Goal: Information Seeking & Learning: Learn about a topic

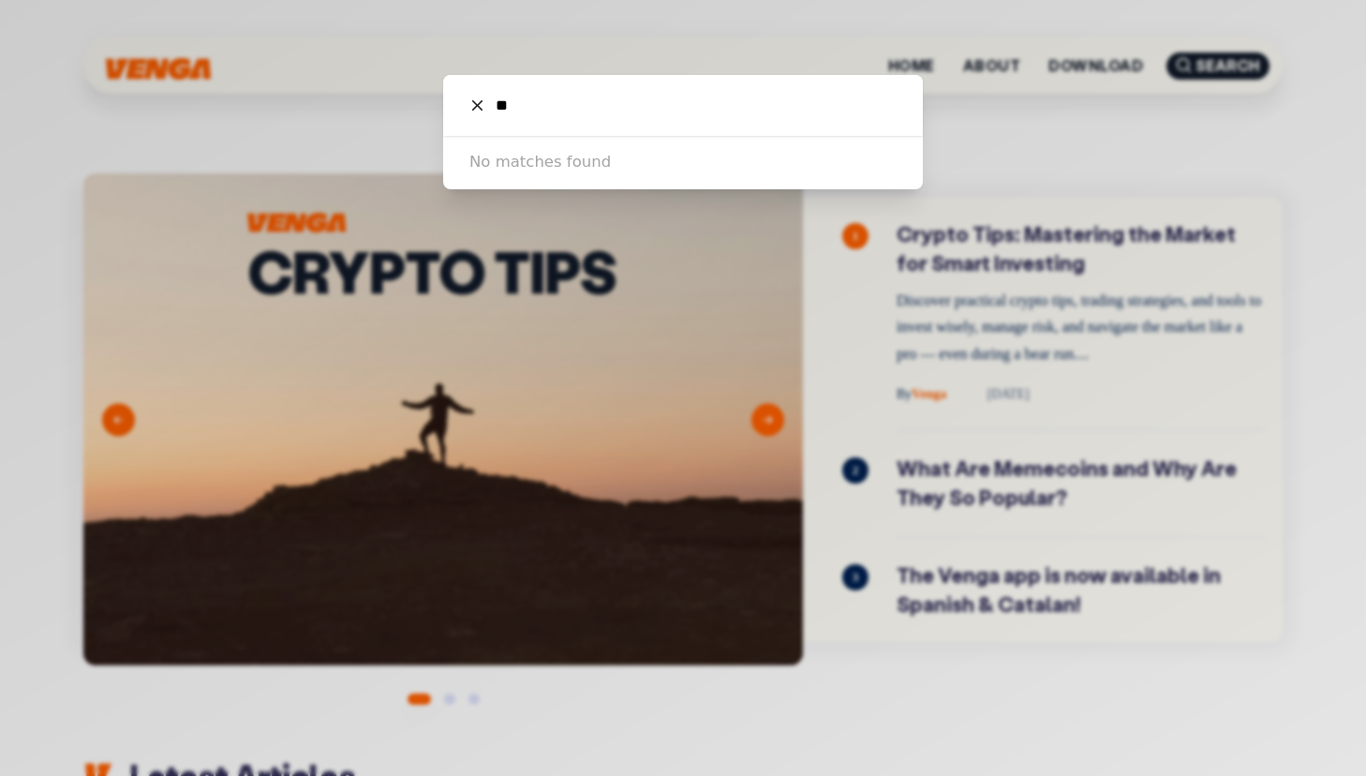
type input "*"
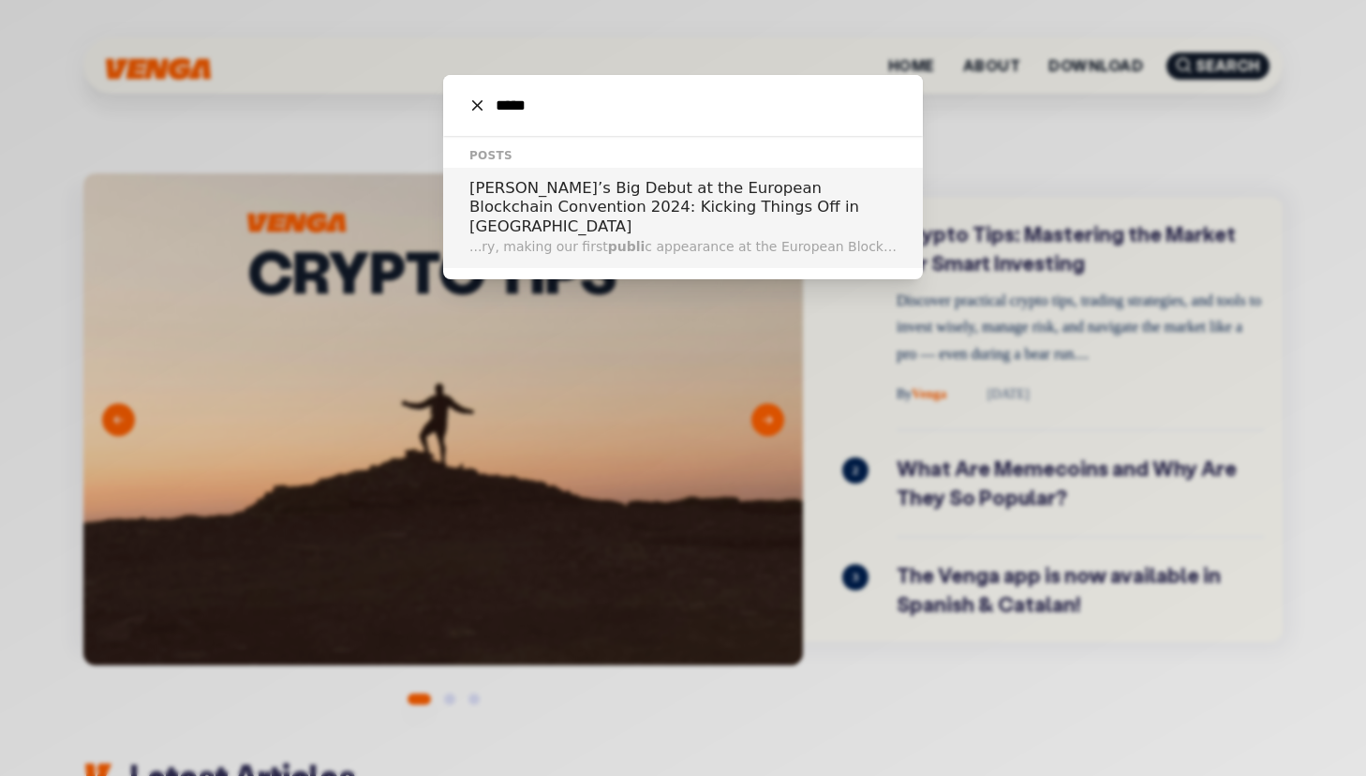
type input "*****"
click at [751, 205] on h2 "[PERSON_NAME]’s Big Debut at the European Blockchain Convention 2024: Kicking T…" at bounding box center [683, 208] width 427 height 58
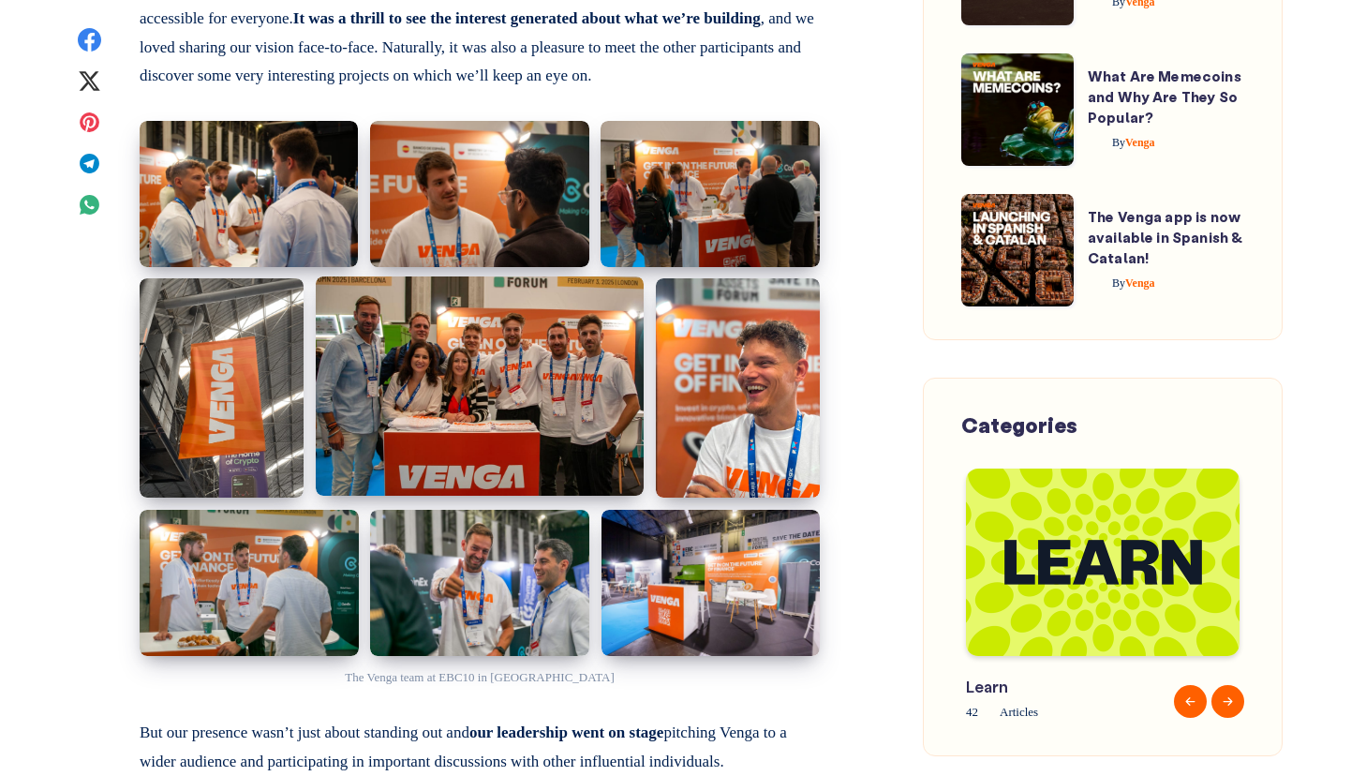
scroll to position [1324, 0]
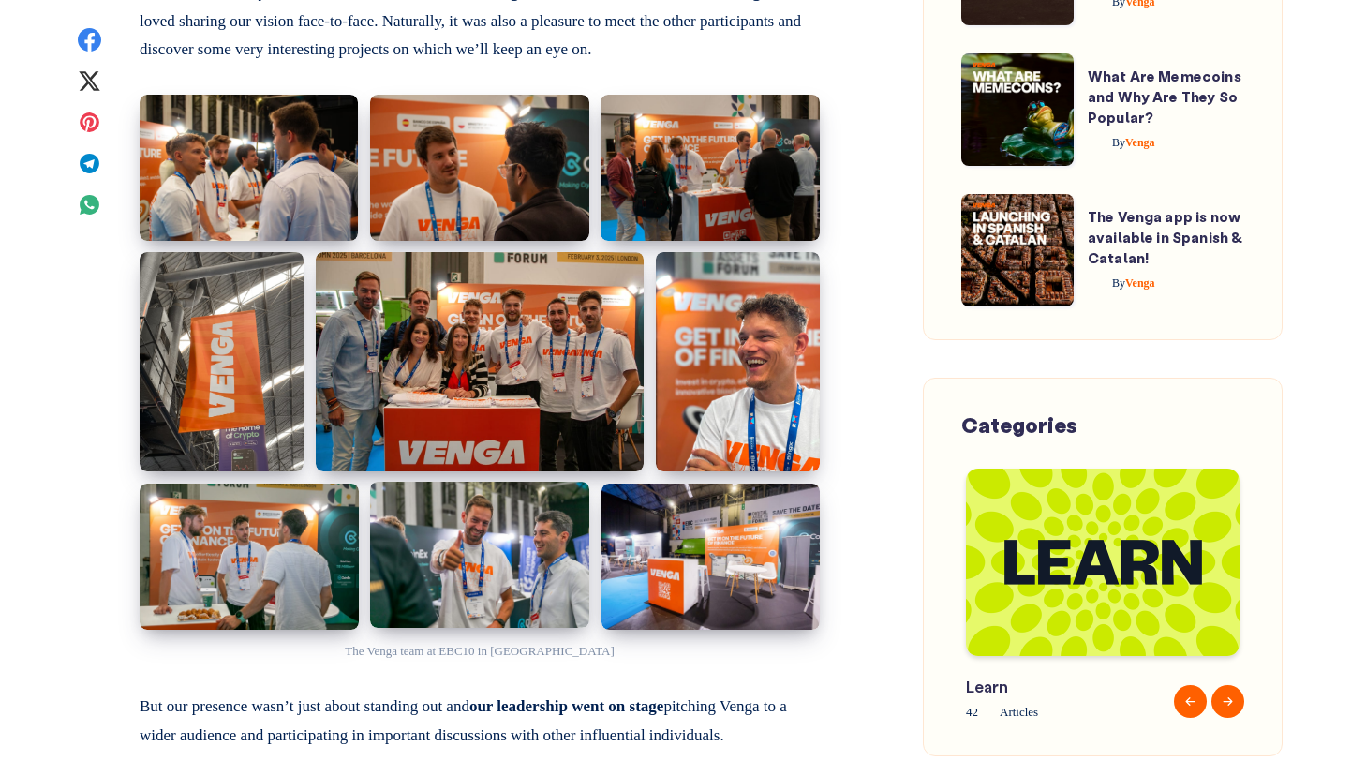
click at [533, 530] on img at bounding box center [479, 555] width 219 height 146
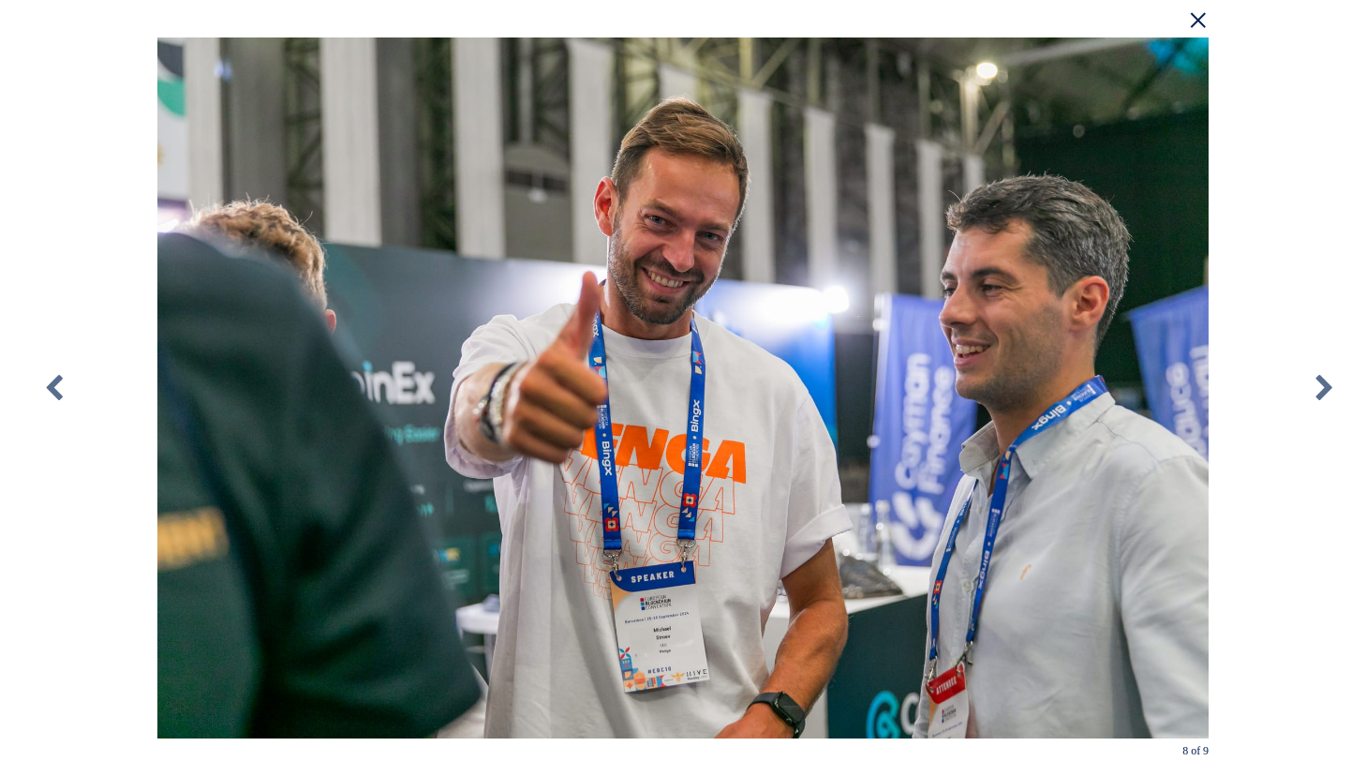
click at [1334, 110] on div "× 8 of 9 Loading..." at bounding box center [683, 388] width 1366 height 776
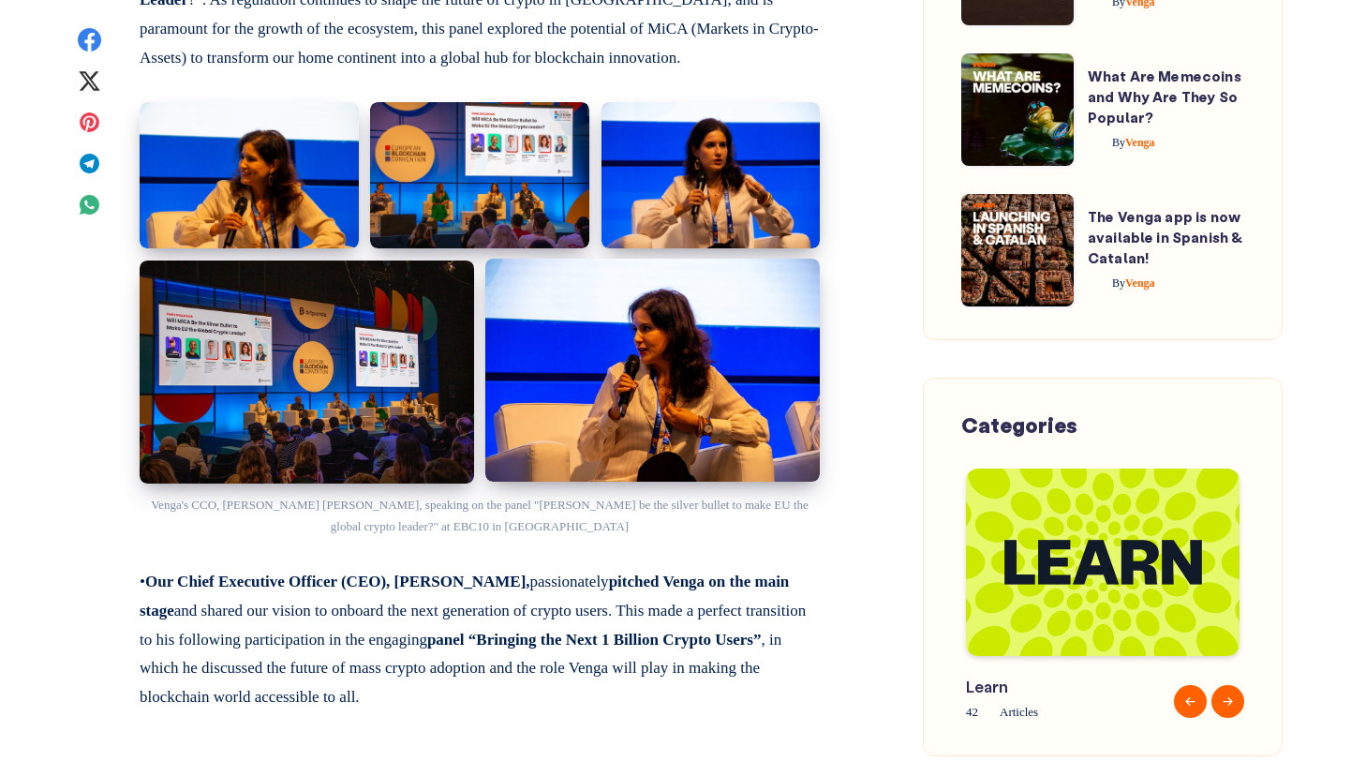
scroll to position [2125, 0]
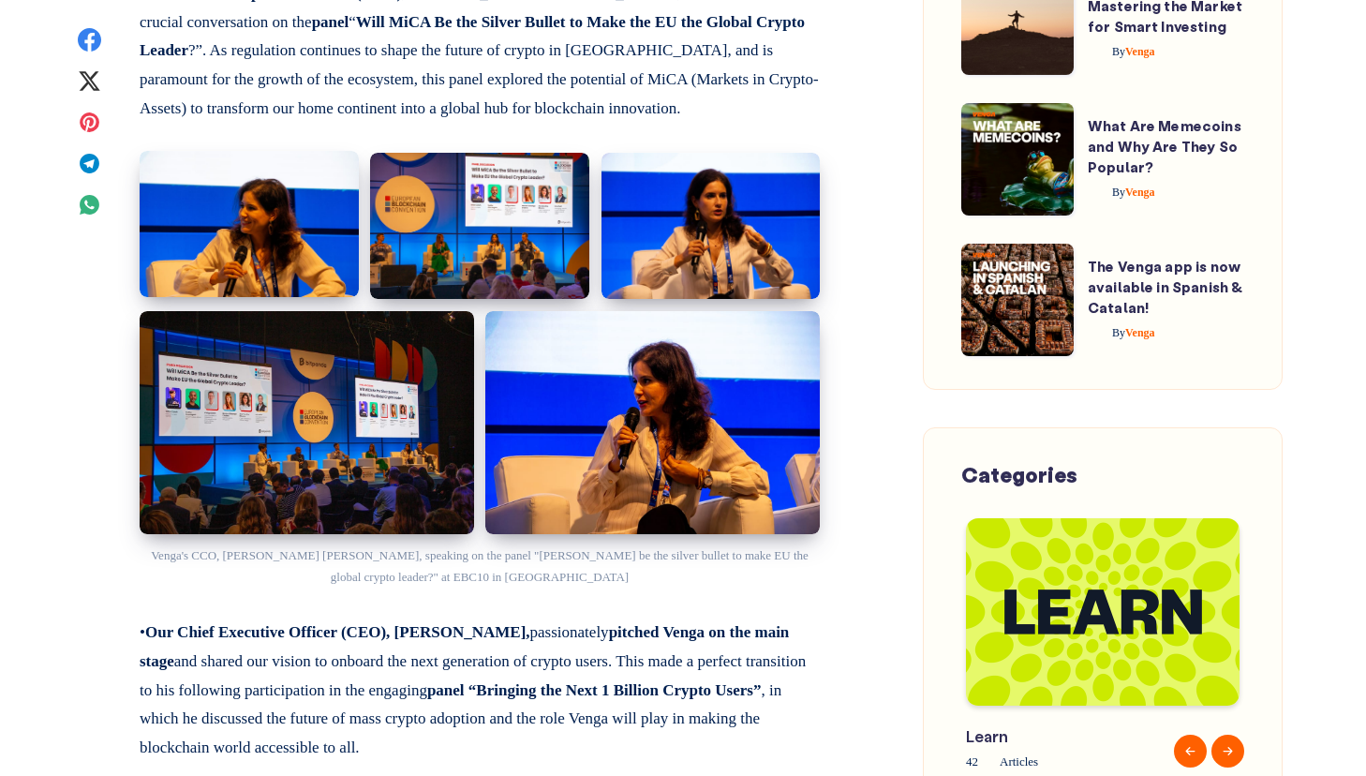
click at [245, 225] on img at bounding box center [249, 224] width 219 height 146
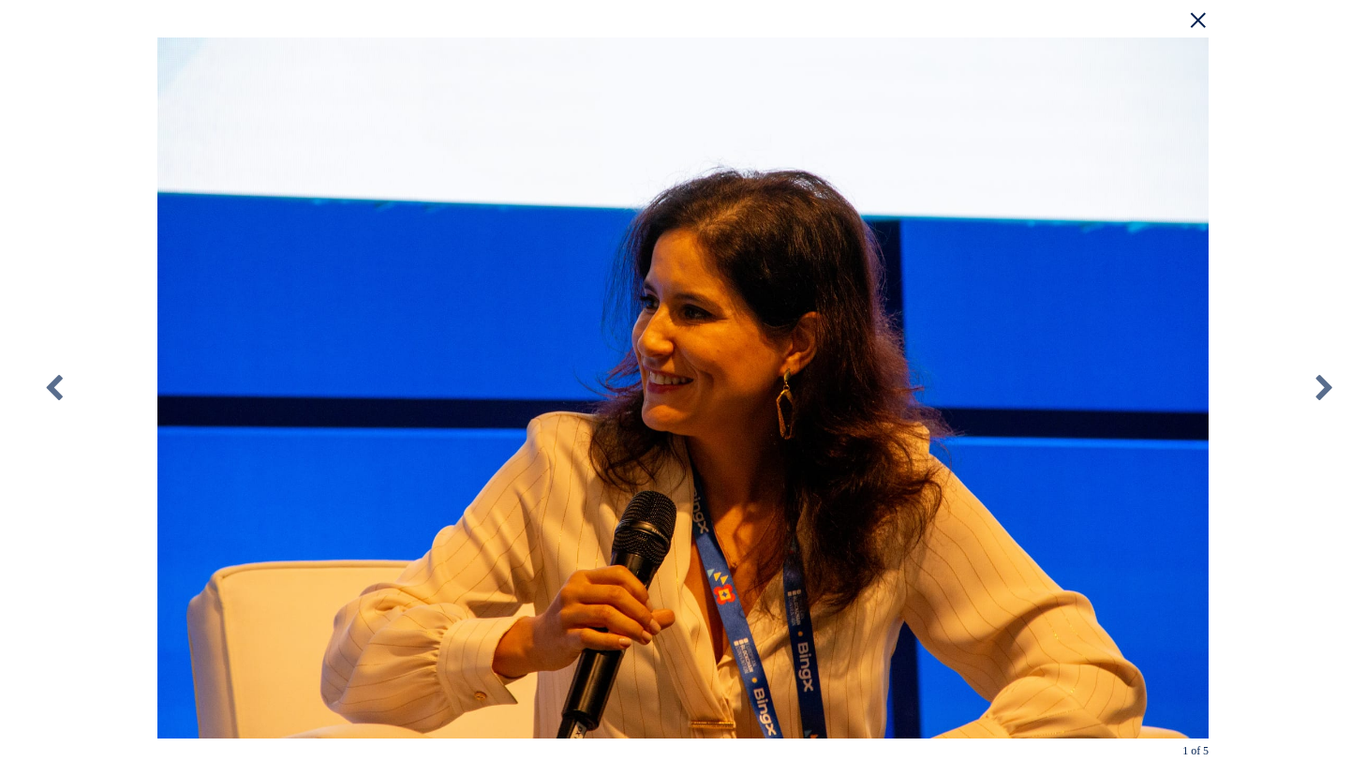
click at [1301, 157] on div "× 1 of 5 Loading..." at bounding box center [683, 388] width 1366 height 776
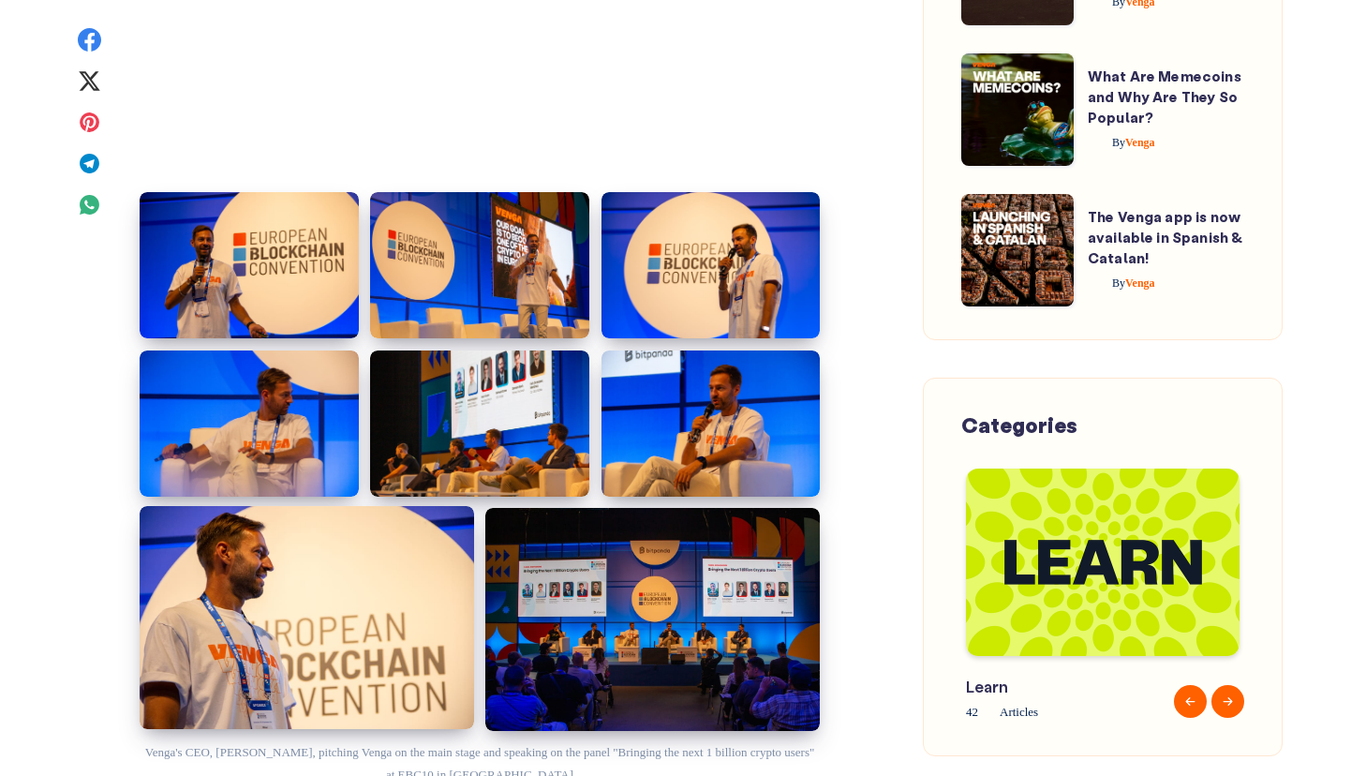
scroll to position [3173, 0]
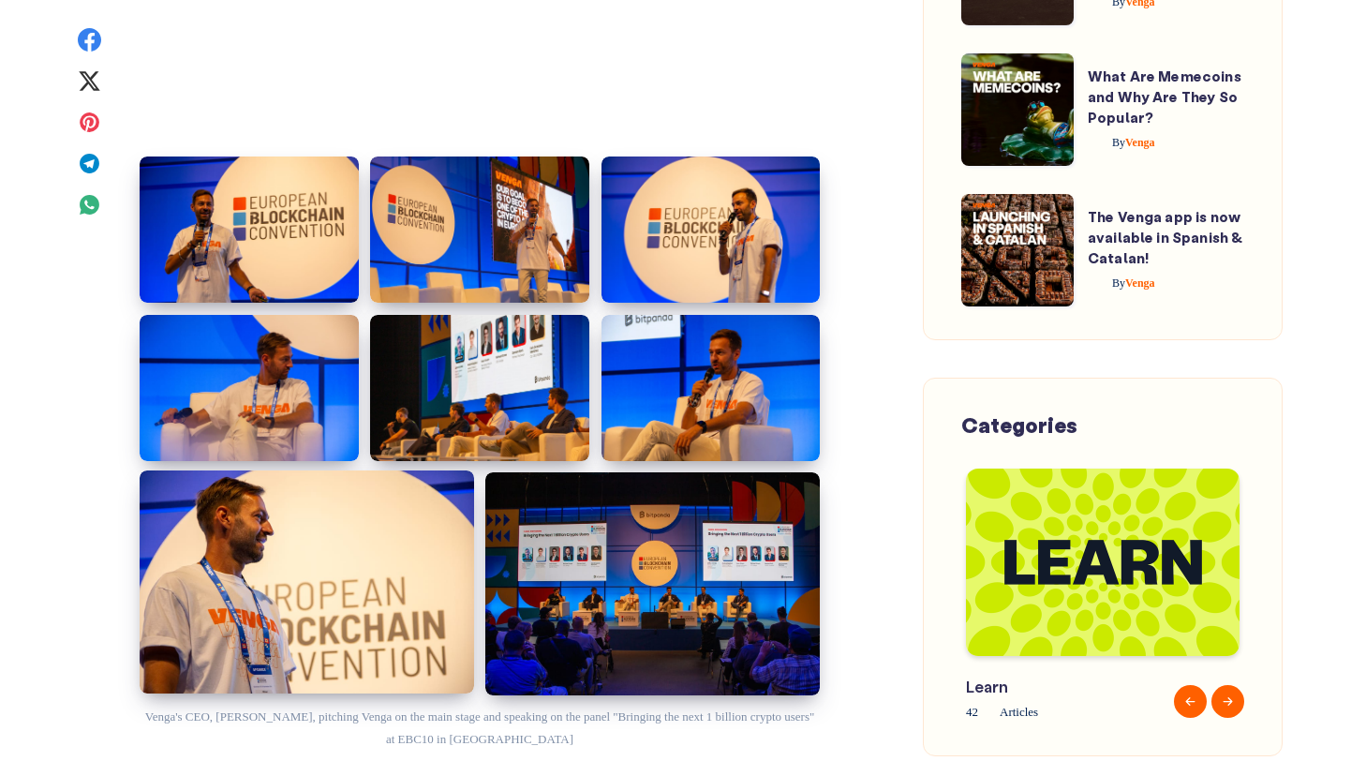
click at [333, 581] on img at bounding box center [307, 581] width 335 height 223
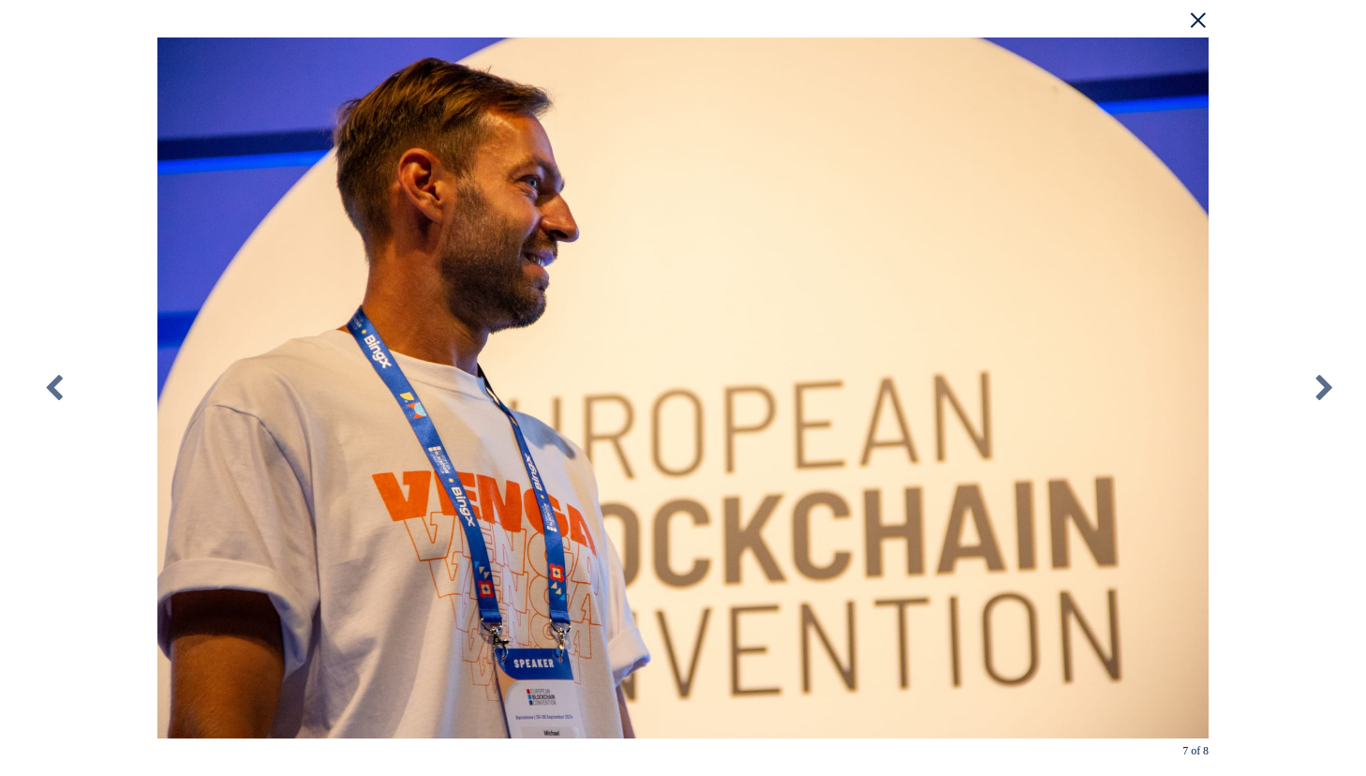
click at [1259, 69] on div "× 7 of 8 Loading..." at bounding box center [683, 388] width 1366 height 776
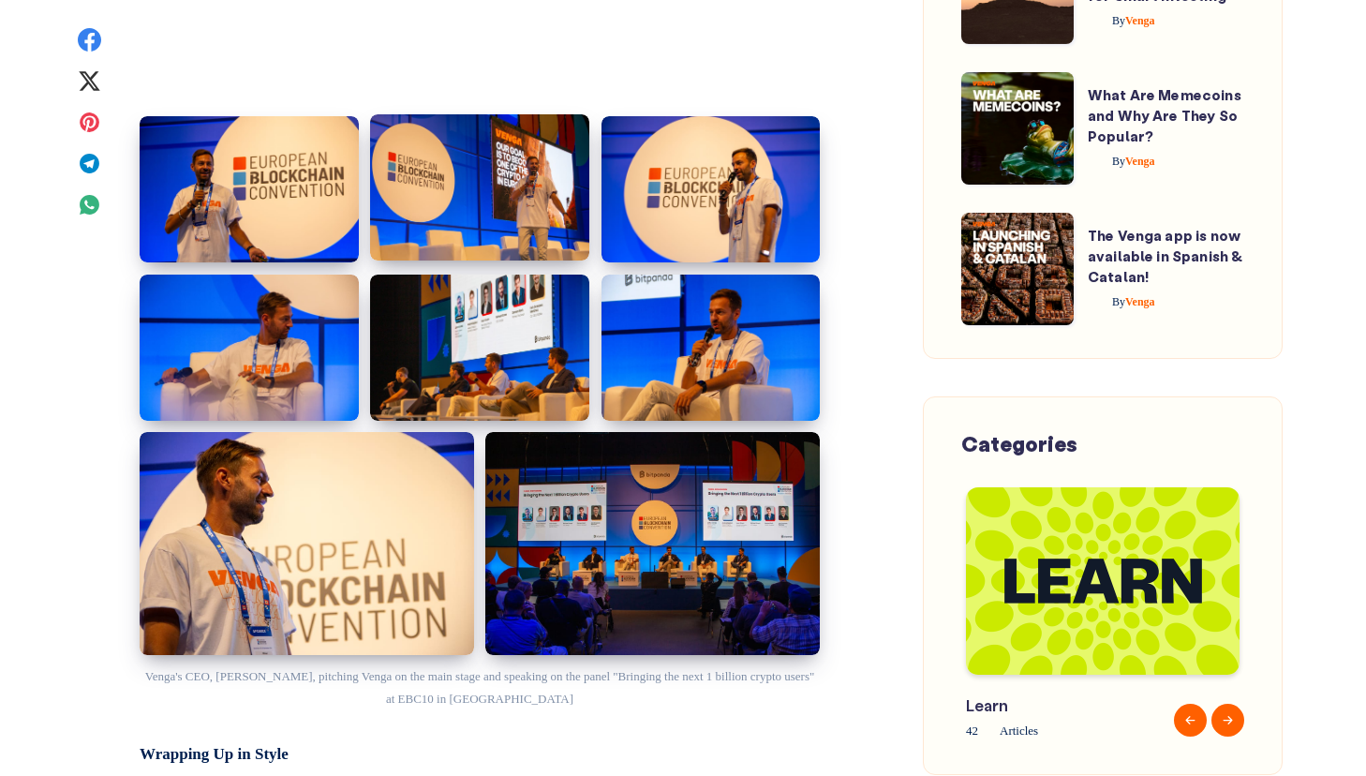
scroll to position [3172, 0]
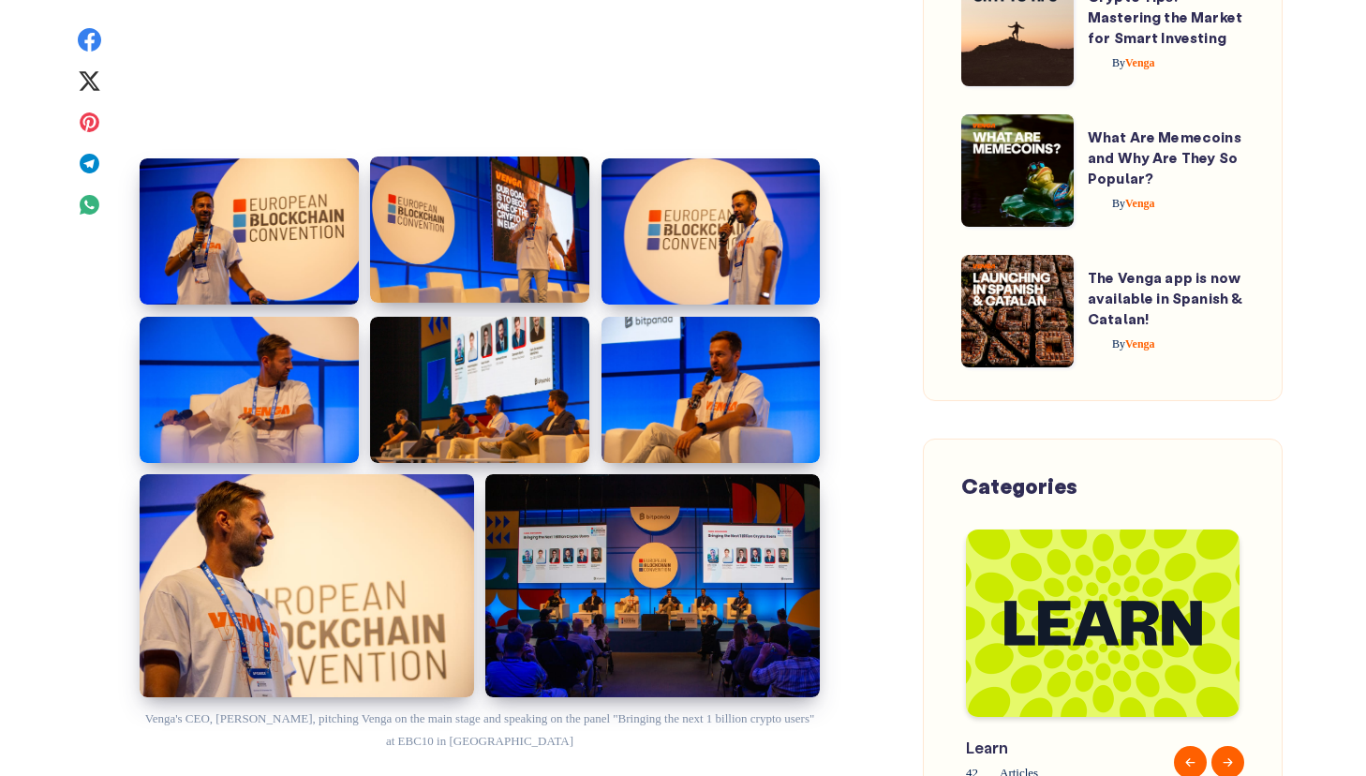
click at [426, 238] on img at bounding box center [479, 230] width 219 height 146
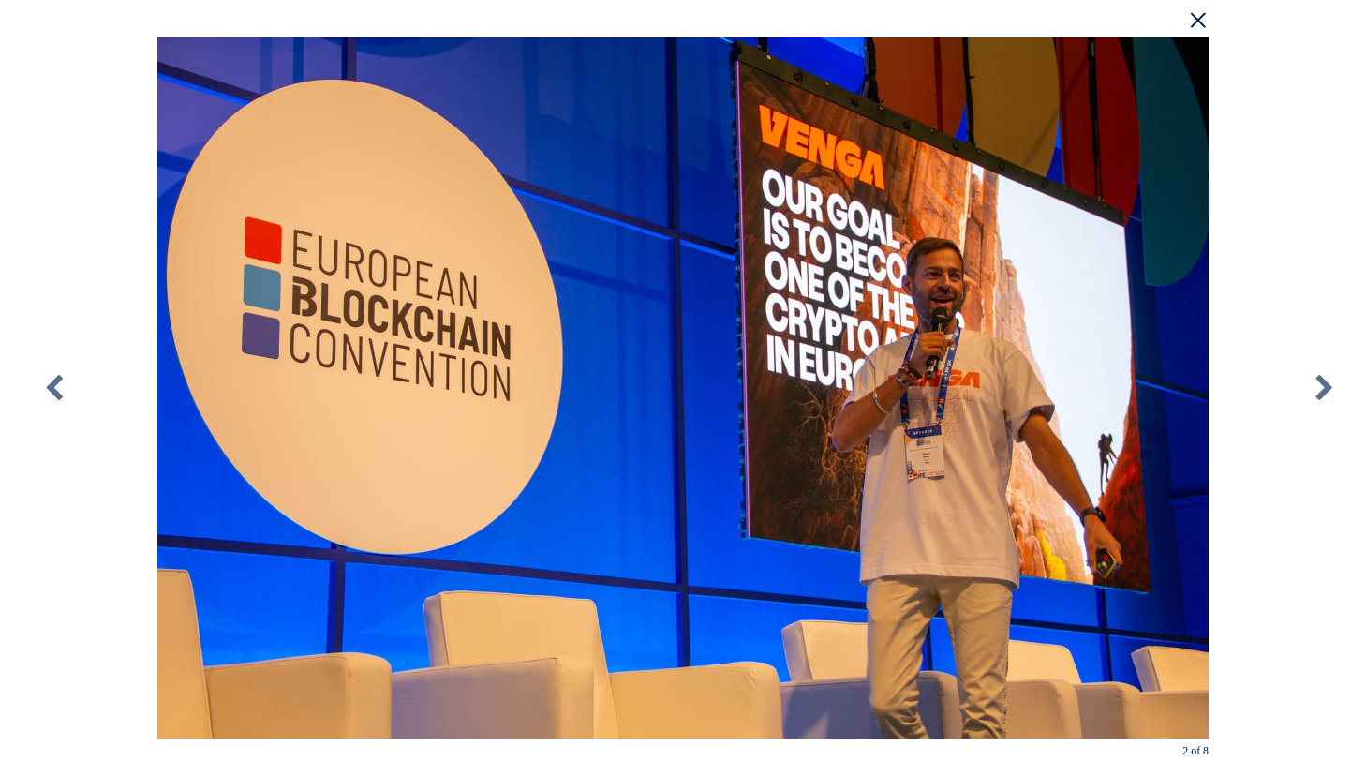
click at [1298, 196] on div "× 2 of 8 Loading..." at bounding box center [683, 388] width 1366 height 776
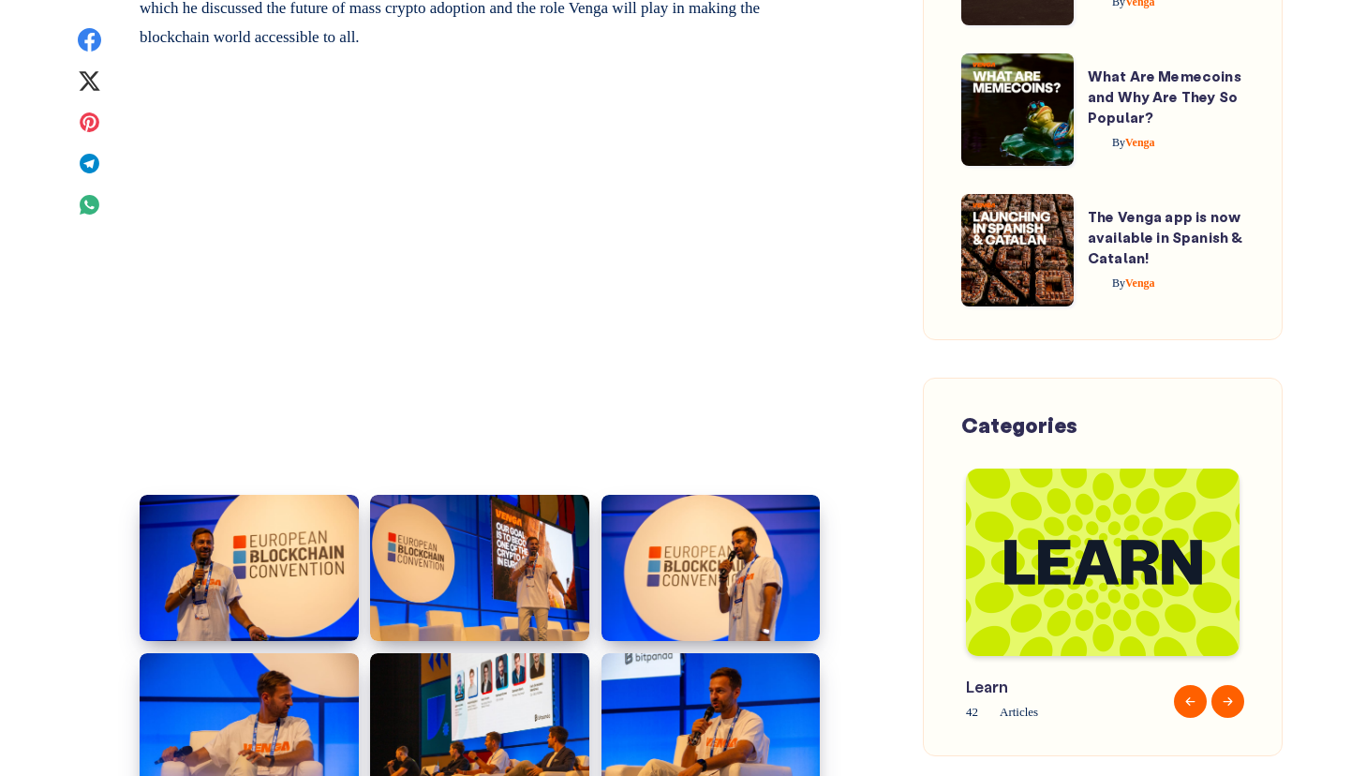
scroll to position [3293, 0]
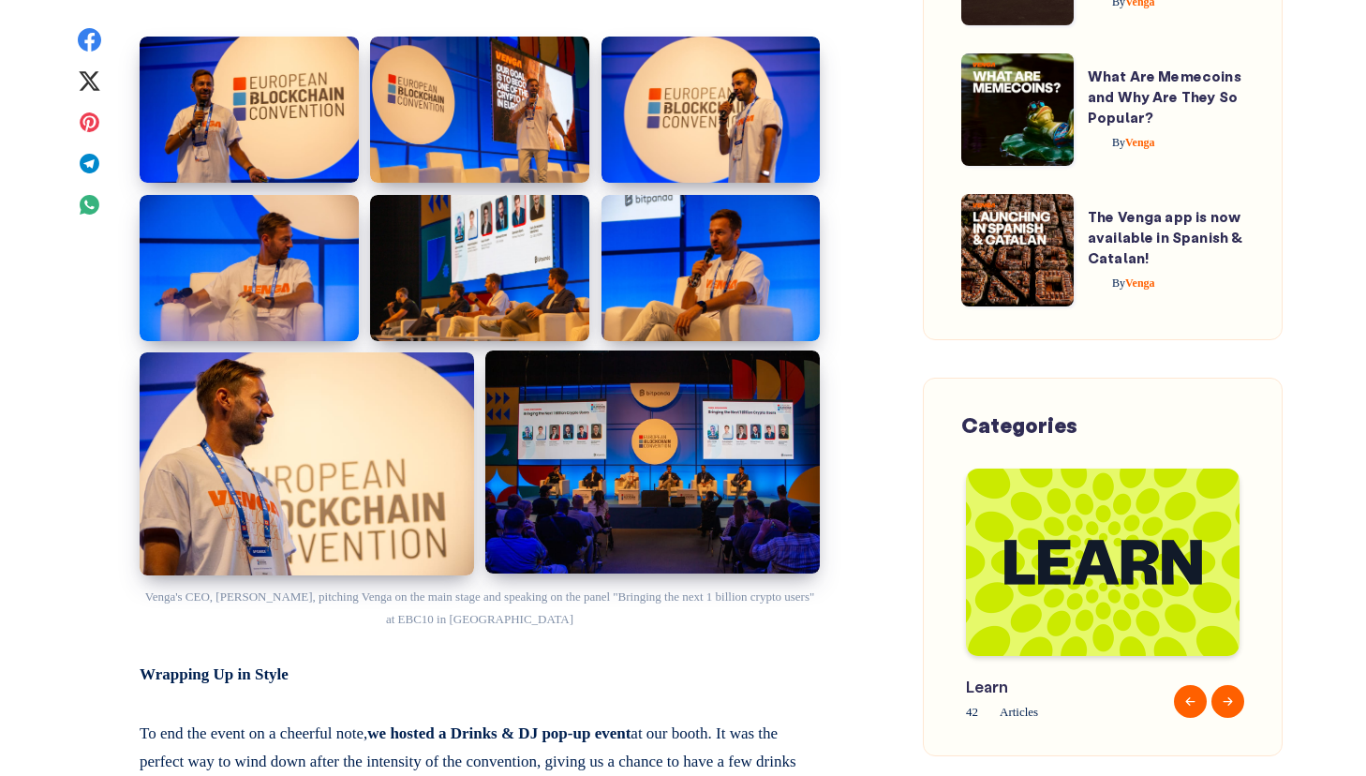
click at [652, 439] on img at bounding box center [652, 462] width 335 height 223
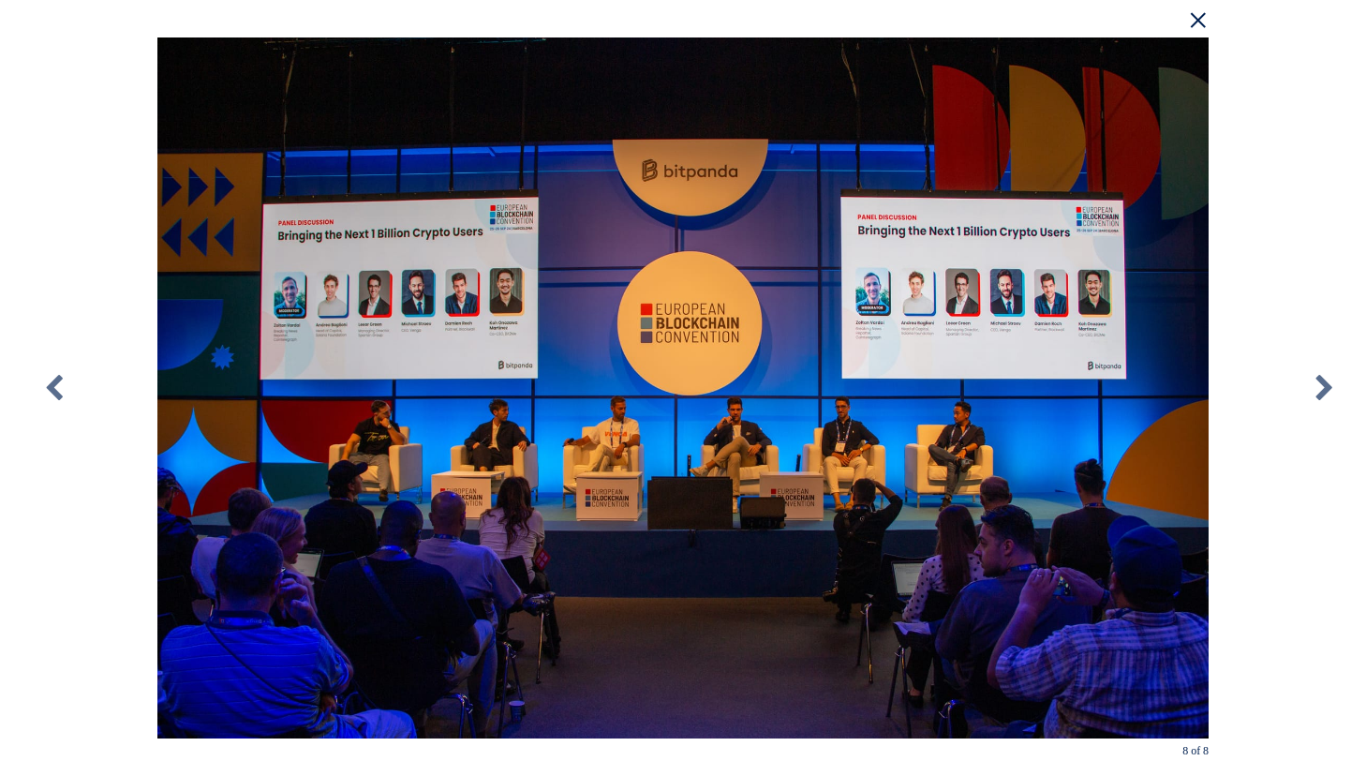
click at [1316, 109] on div "× 8 of 8 Loading..." at bounding box center [683, 388] width 1366 height 776
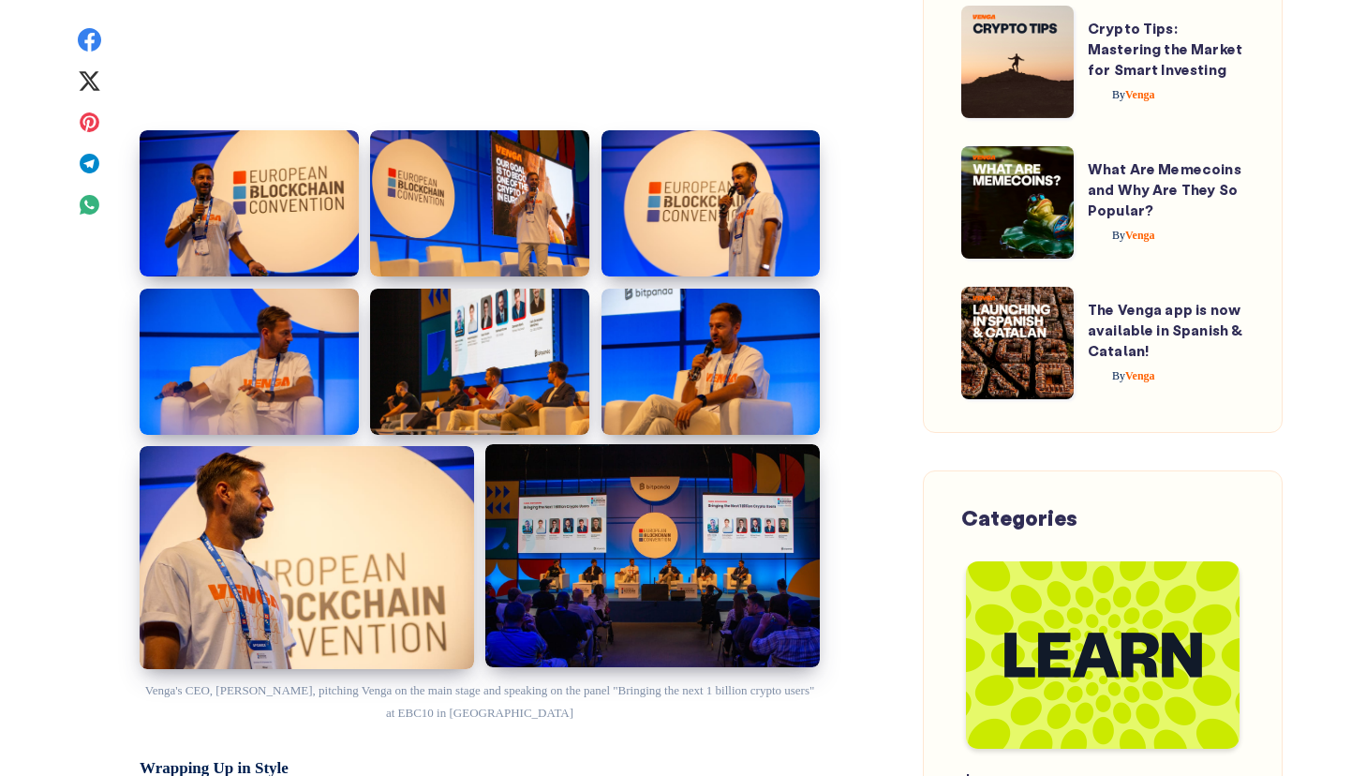
scroll to position [3212, 0]
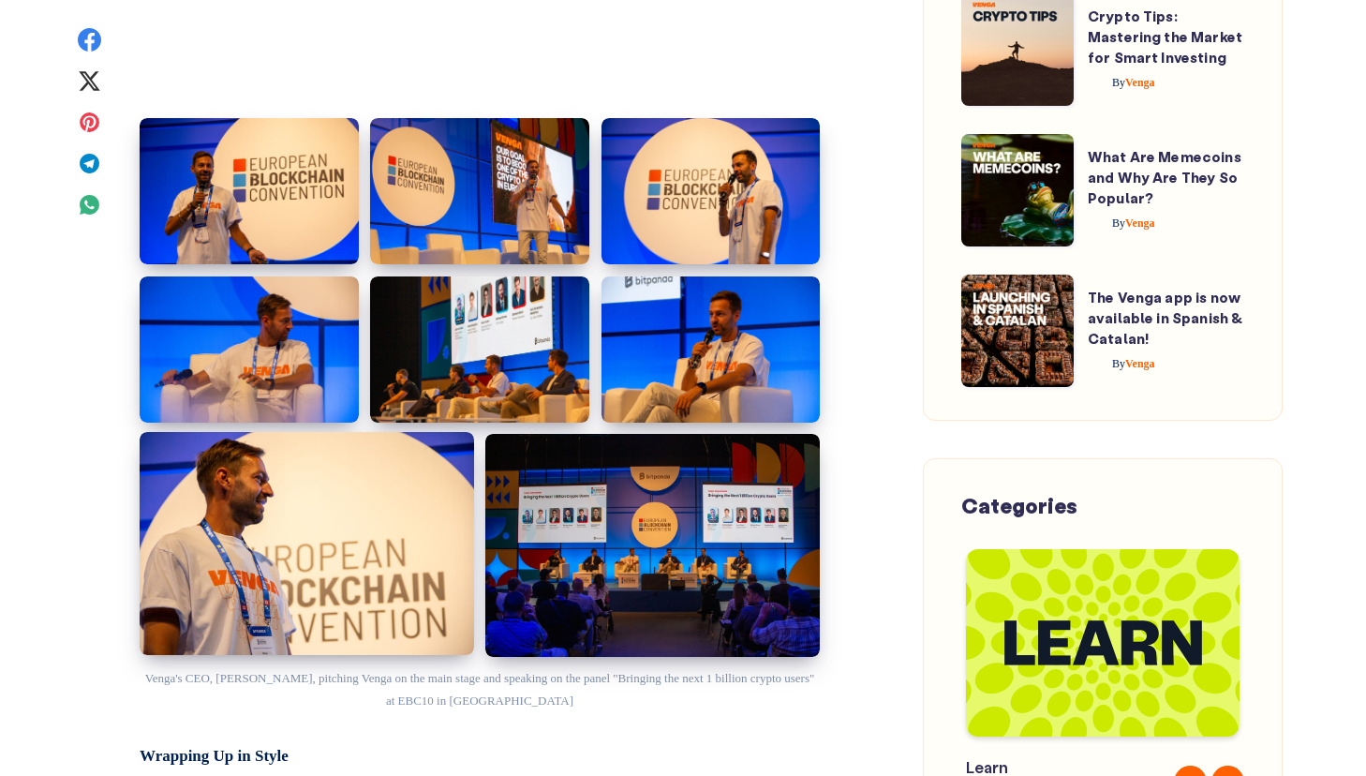
click at [291, 526] on img at bounding box center [307, 543] width 335 height 223
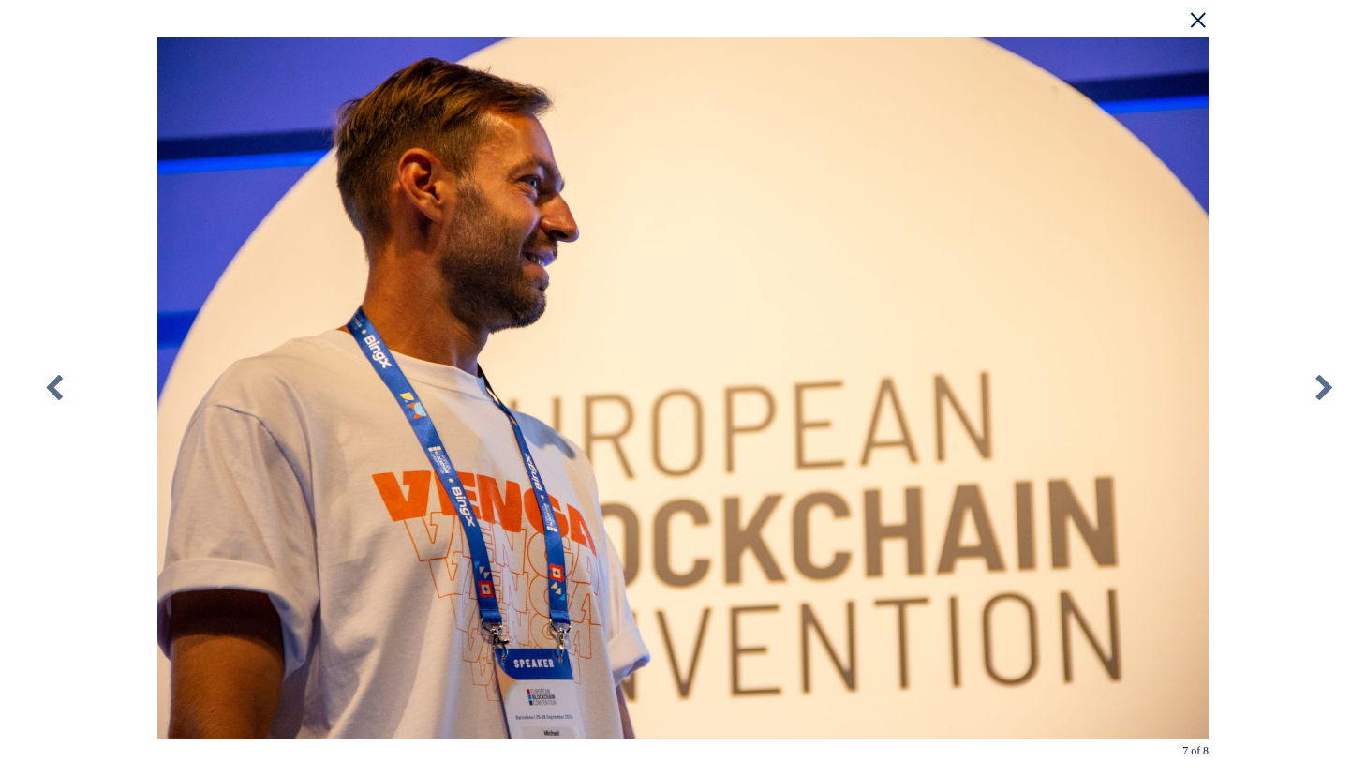
click at [1361, 131] on div "× 7 of 8 Loading..." at bounding box center [683, 388] width 1366 height 776
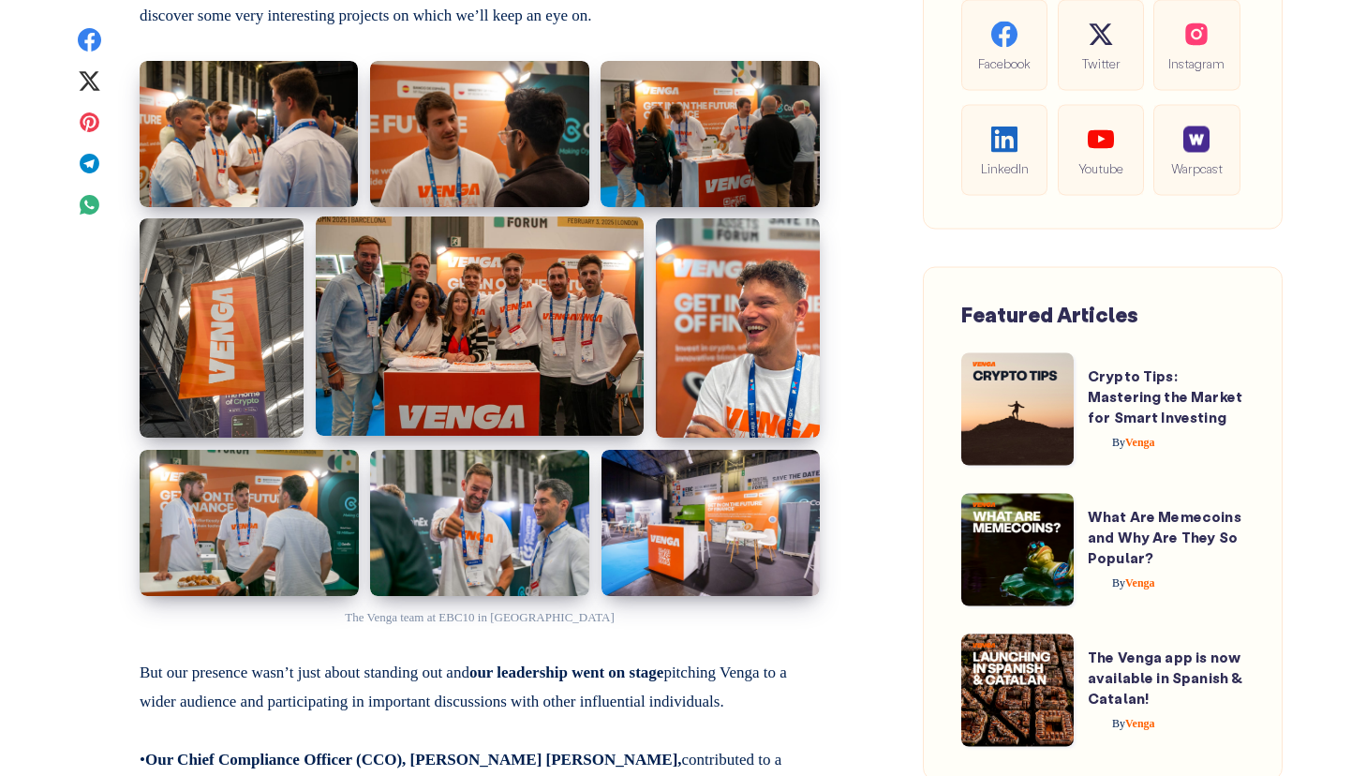
scroll to position [1414, 0]
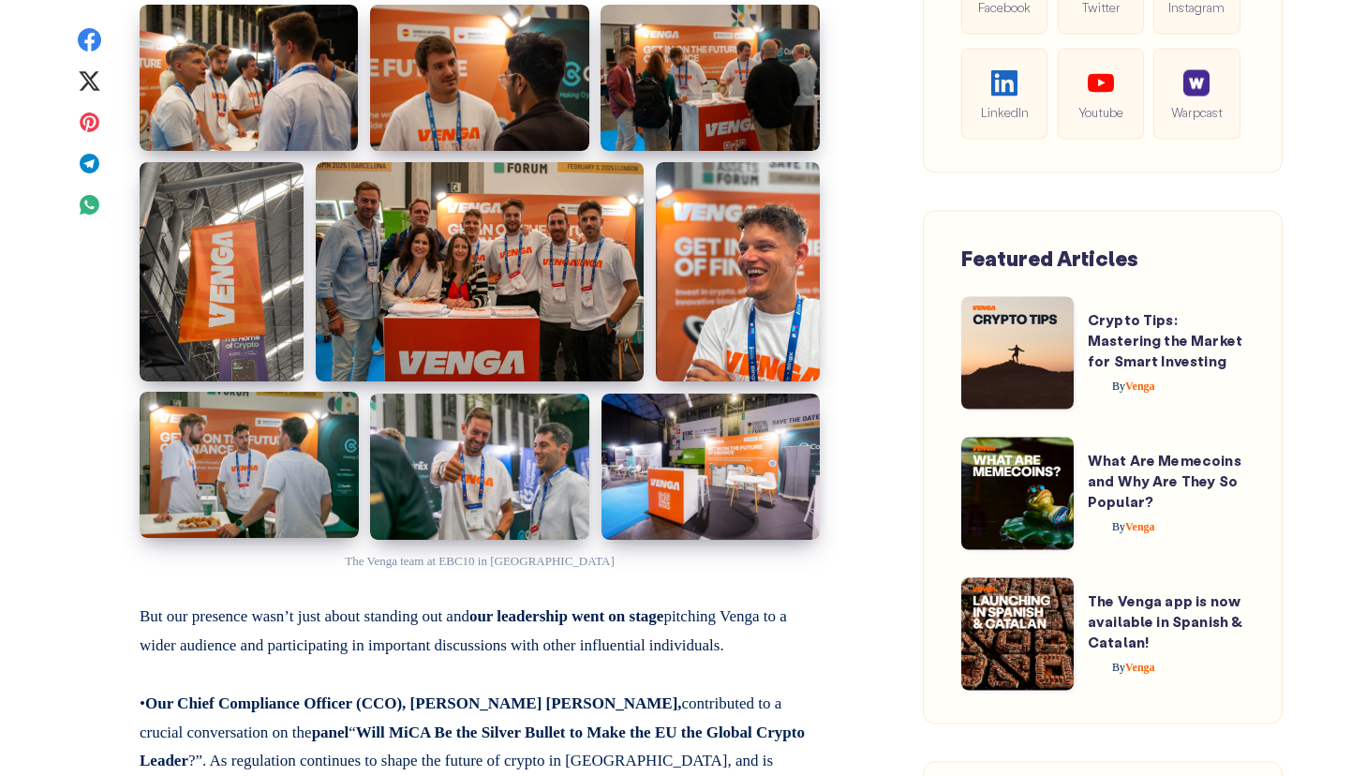
click at [280, 463] on img at bounding box center [249, 465] width 219 height 146
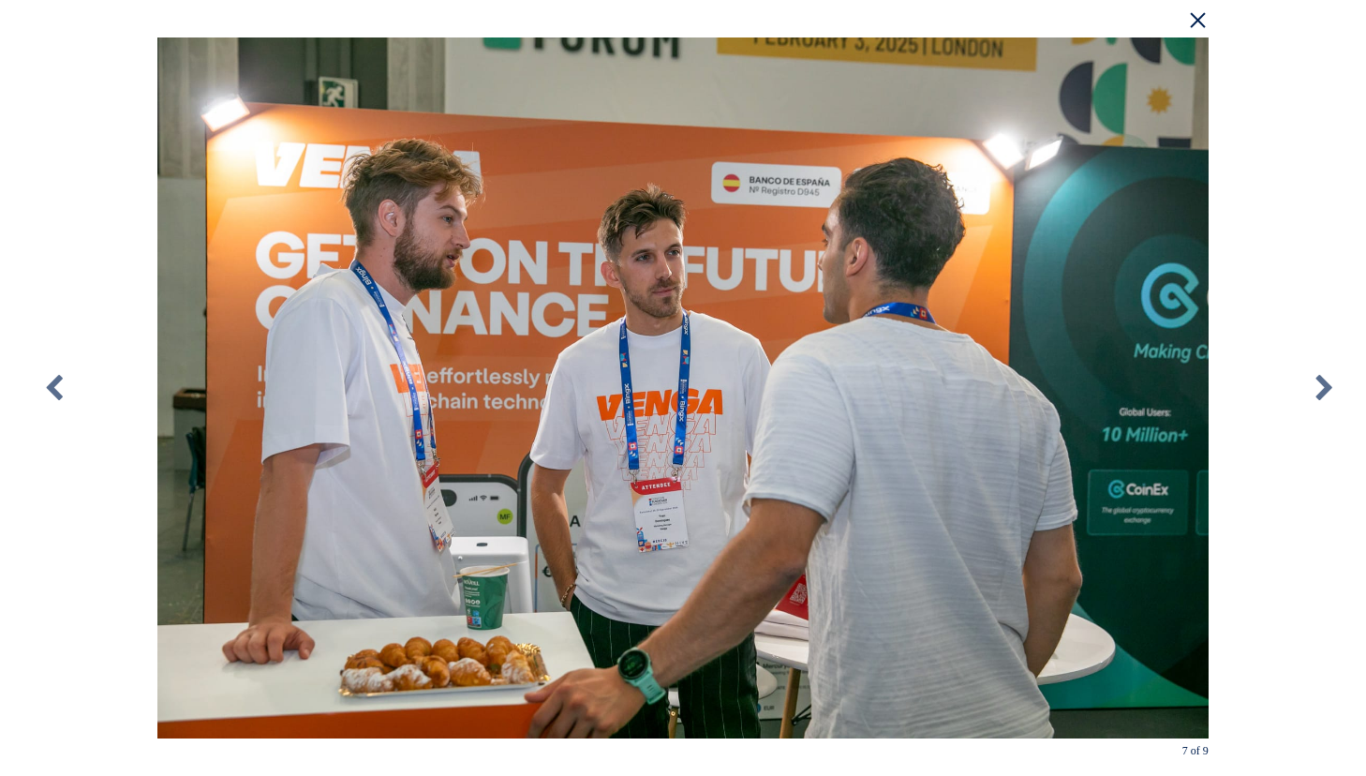
click at [1300, 235] on div "× 7 of 9 Loading..." at bounding box center [683, 388] width 1366 height 776
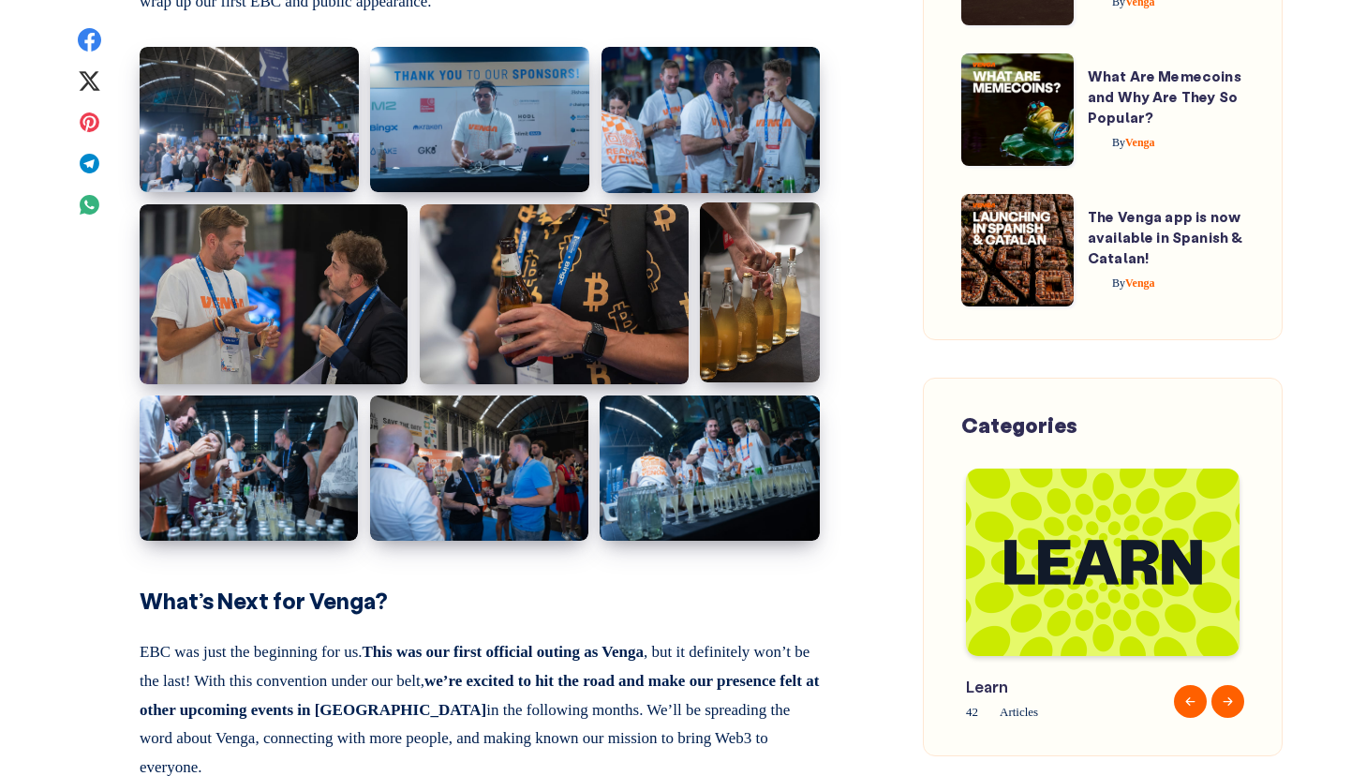
scroll to position [4125, 0]
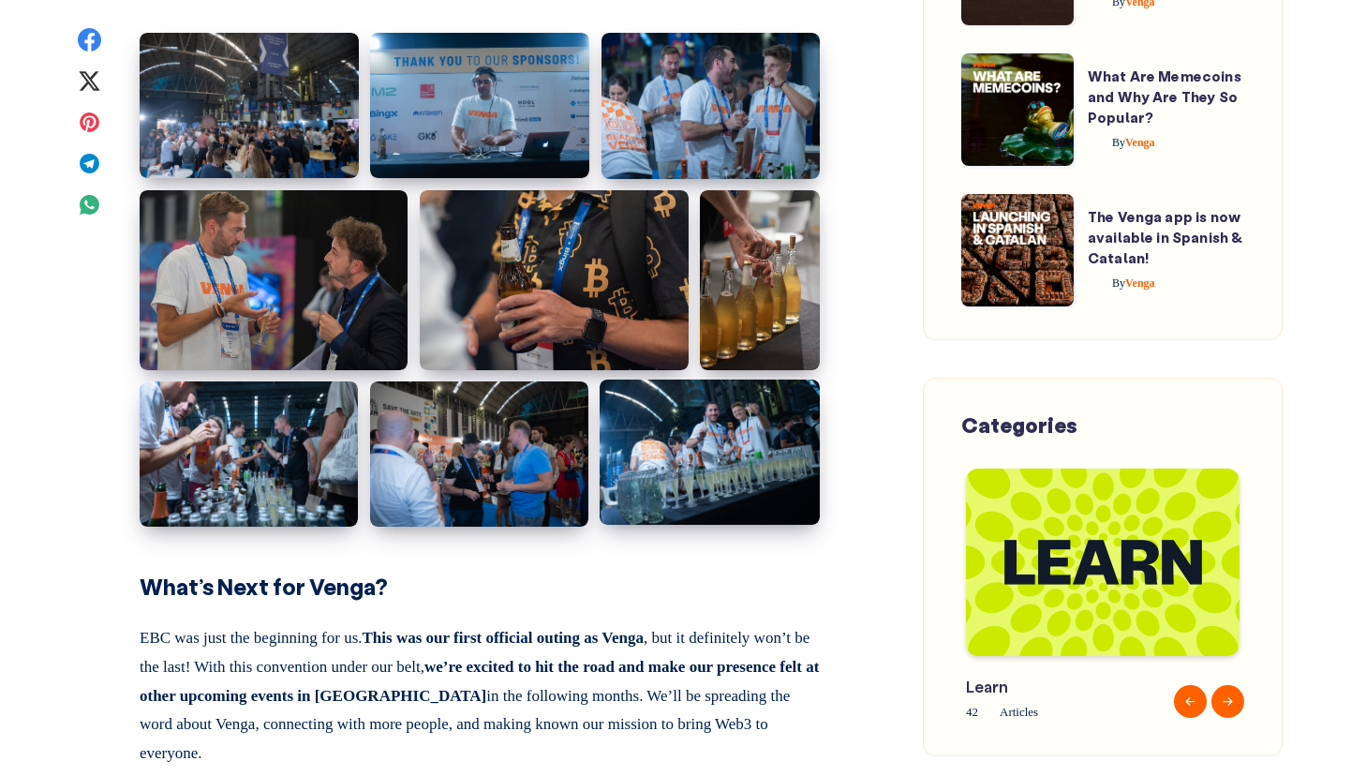
click at [738, 467] on img at bounding box center [710, 452] width 220 height 145
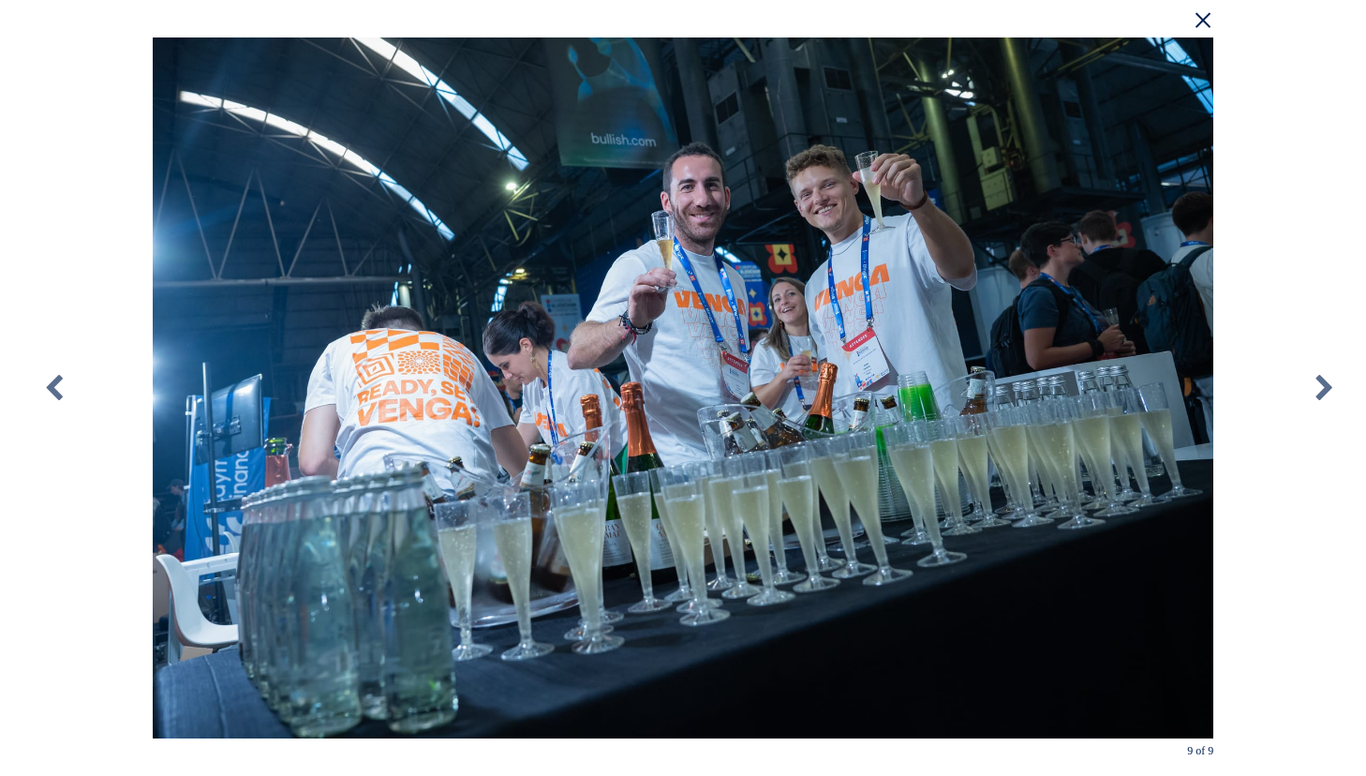
click at [1309, 119] on div "× 9 of 9 Loading..." at bounding box center [683, 388] width 1366 height 776
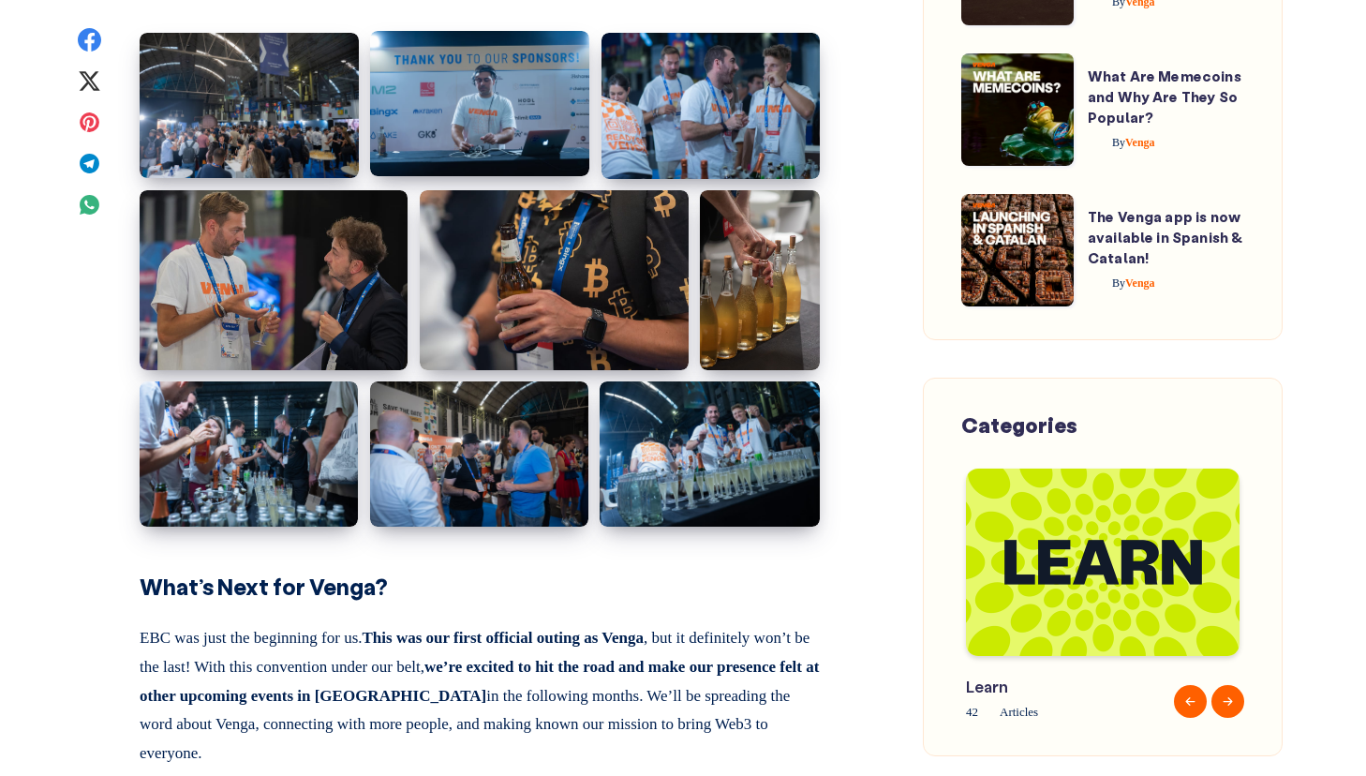
click at [506, 93] on img at bounding box center [479, 103] width 219 height 145
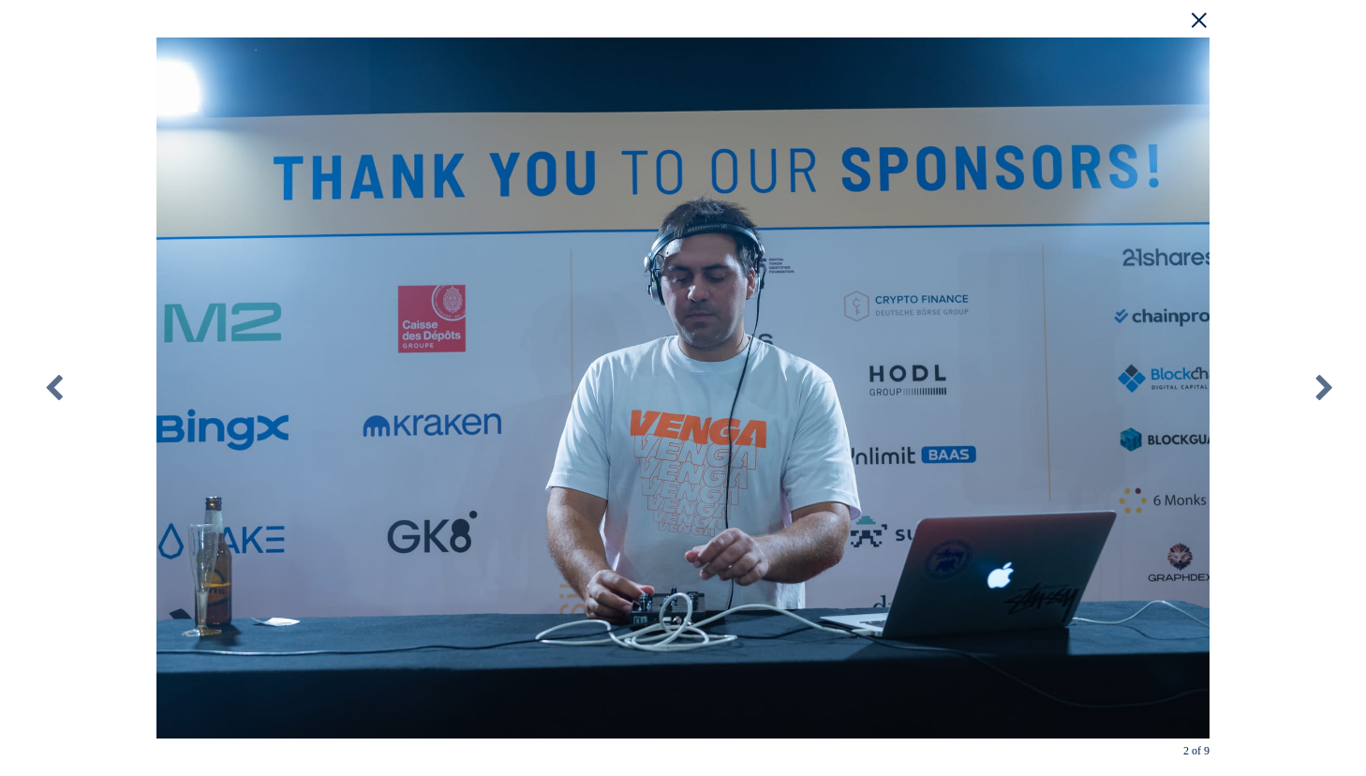
click at [1268, 175] on div "× 2 of 9 Loading..." at bounding box center [683, 388] width 1366 height 776
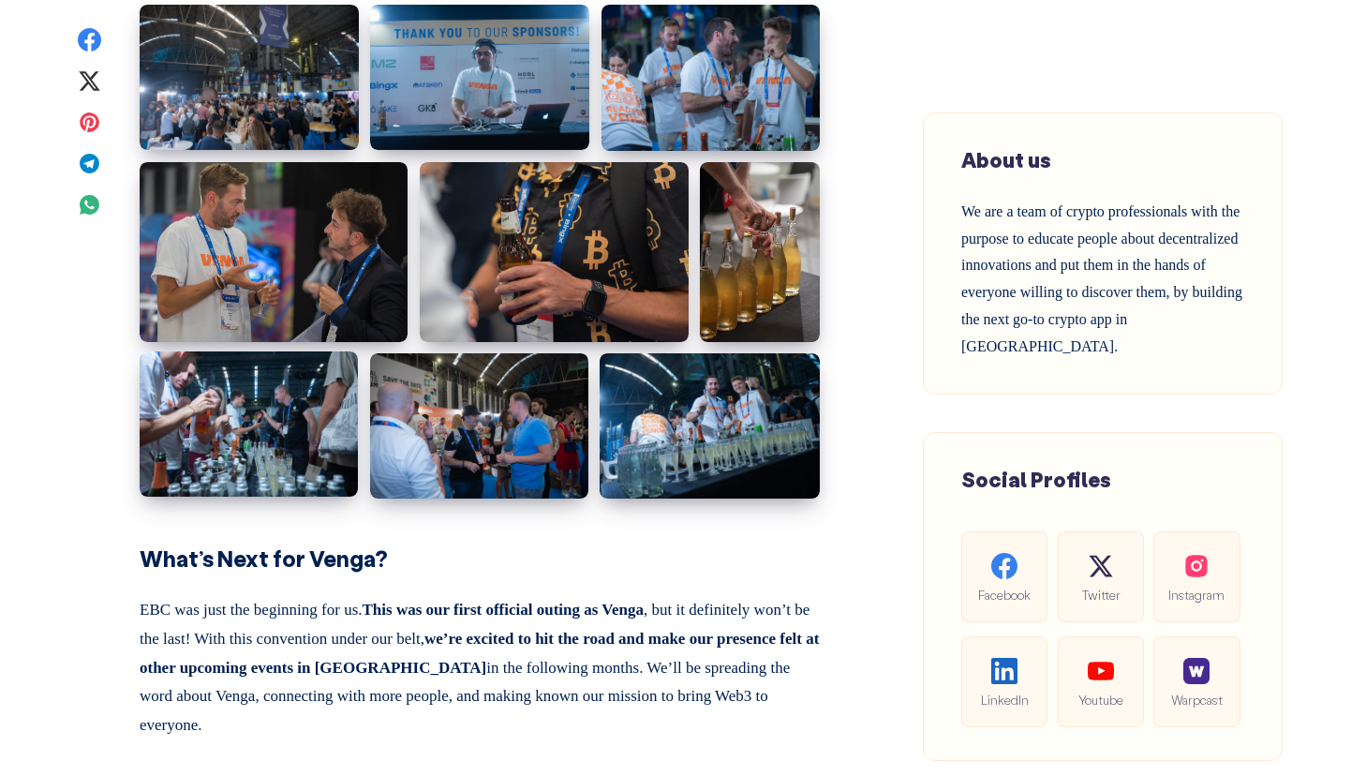
scroll to position [4019, 0]
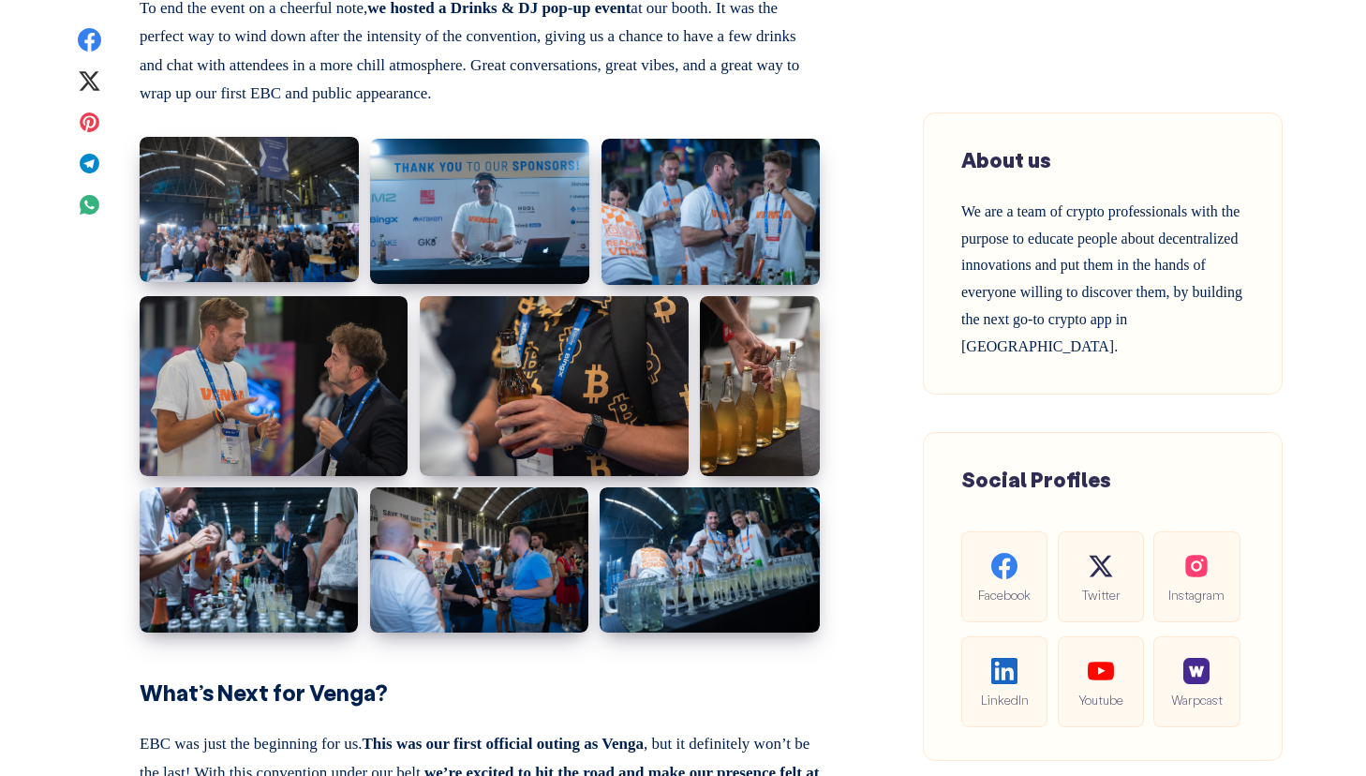
click at [245, 189] on img at bounding box center [249, 209] width 219 height 145
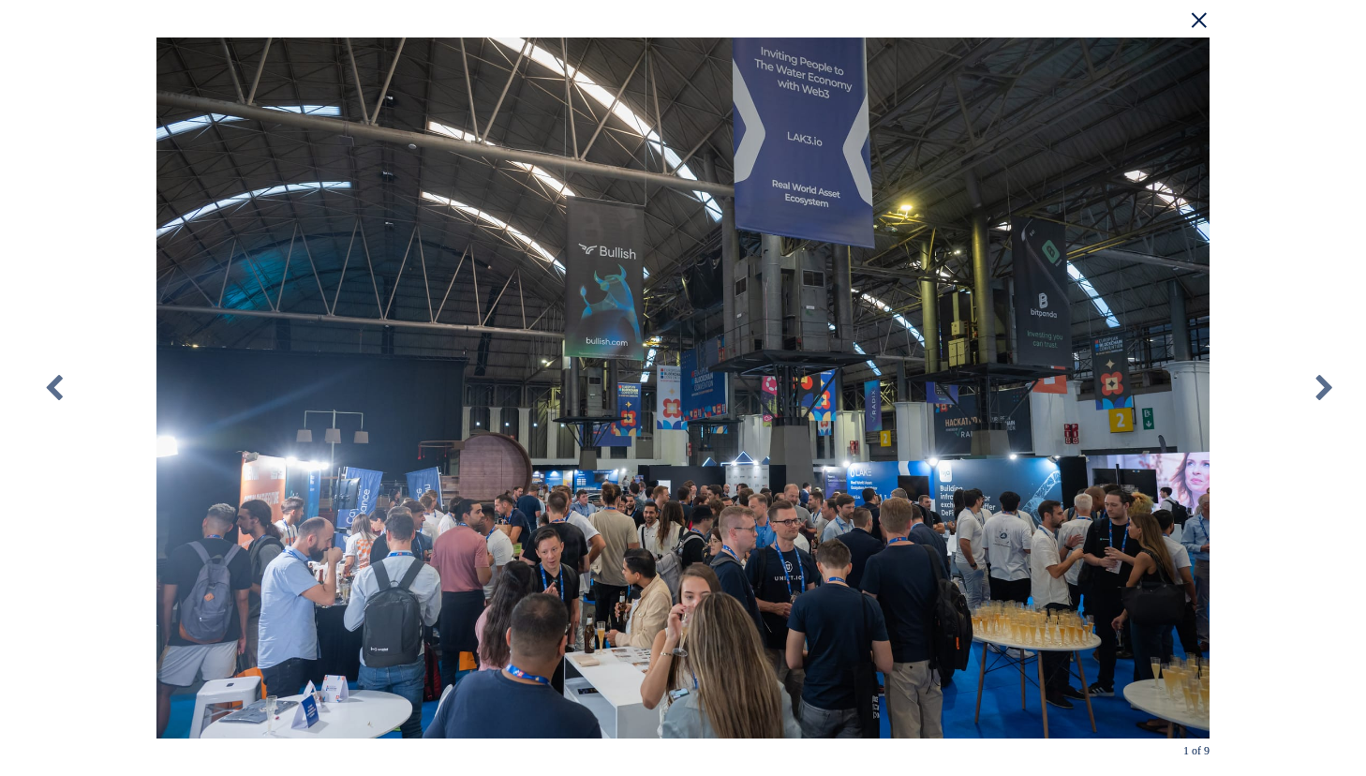
click at [1351, 149] on div "× 1 of 9 Loading..." at bounding box center [683, 388] width 1366 height 776
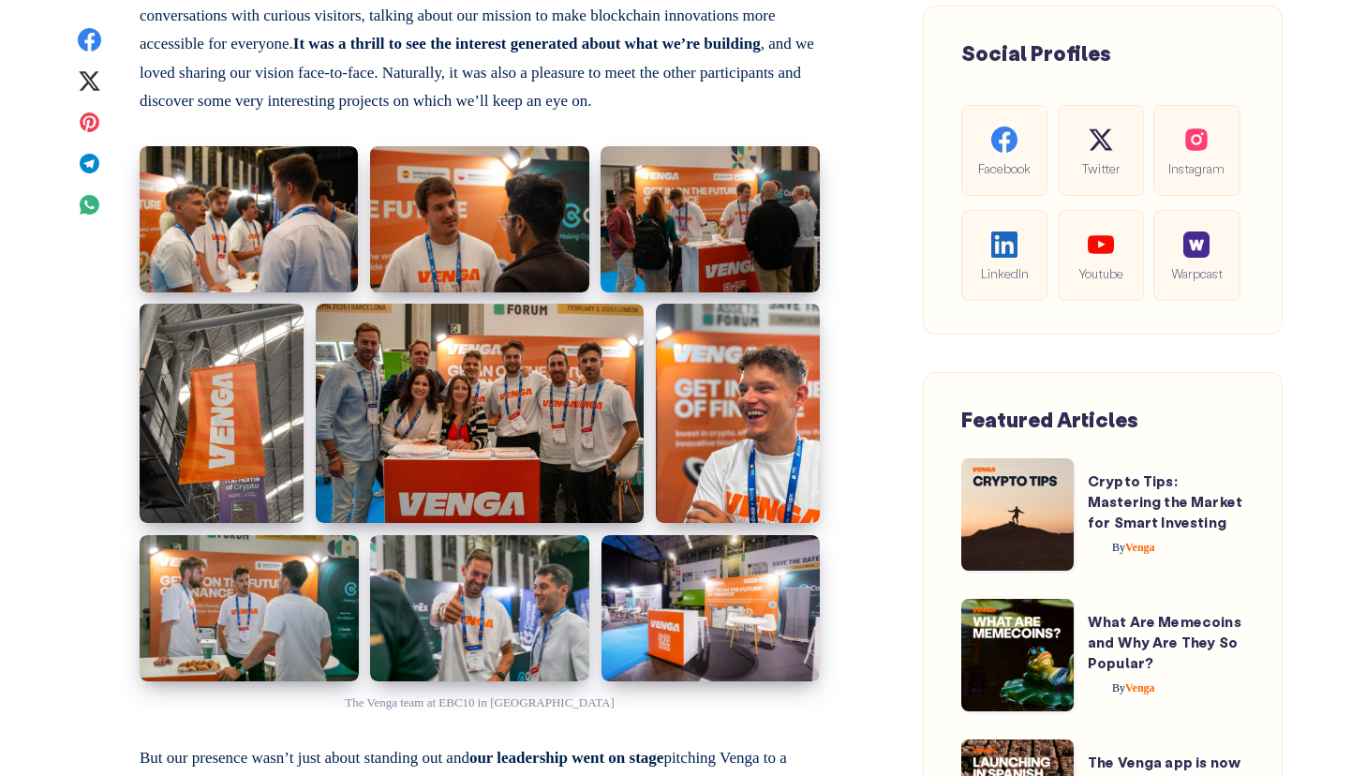
scroll to position [1276, 0]
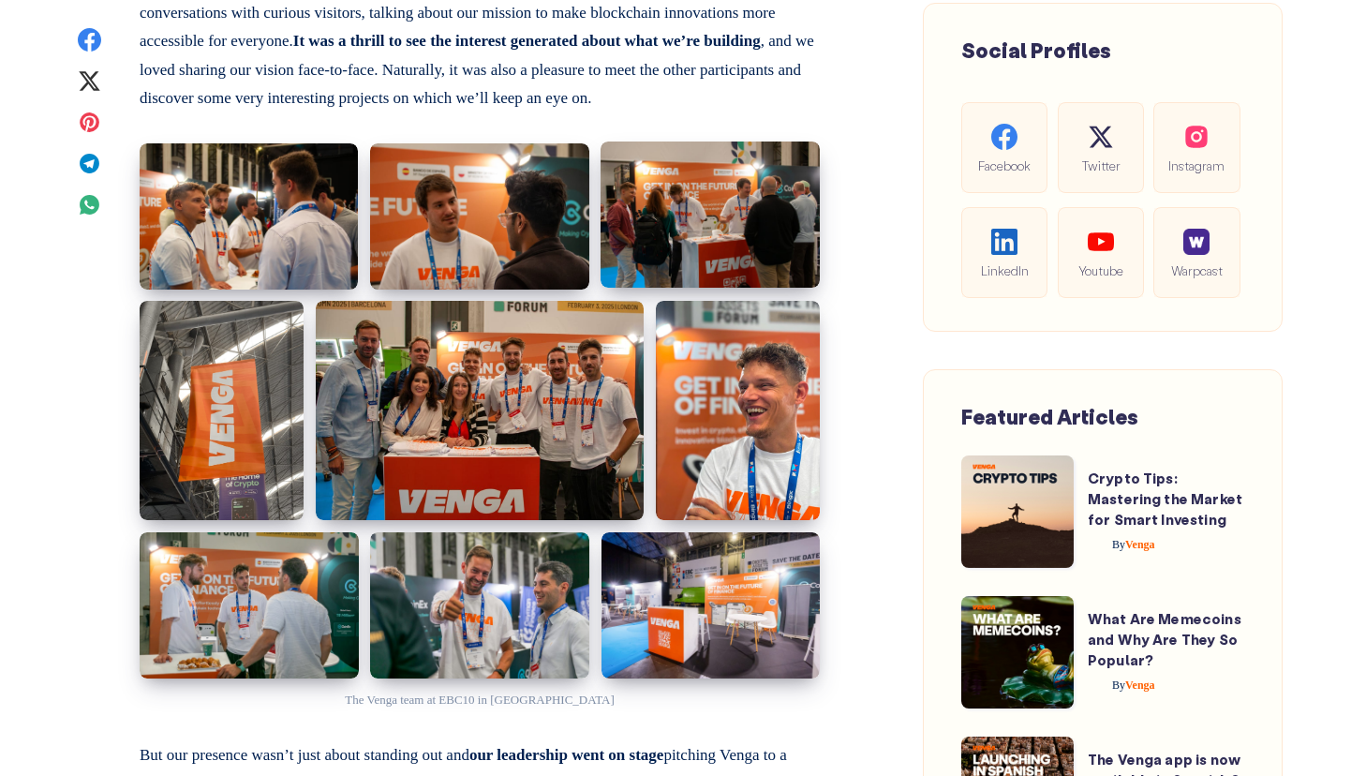
click at [716, 216] on img at bounding box center [710, 215] width 219 height 146
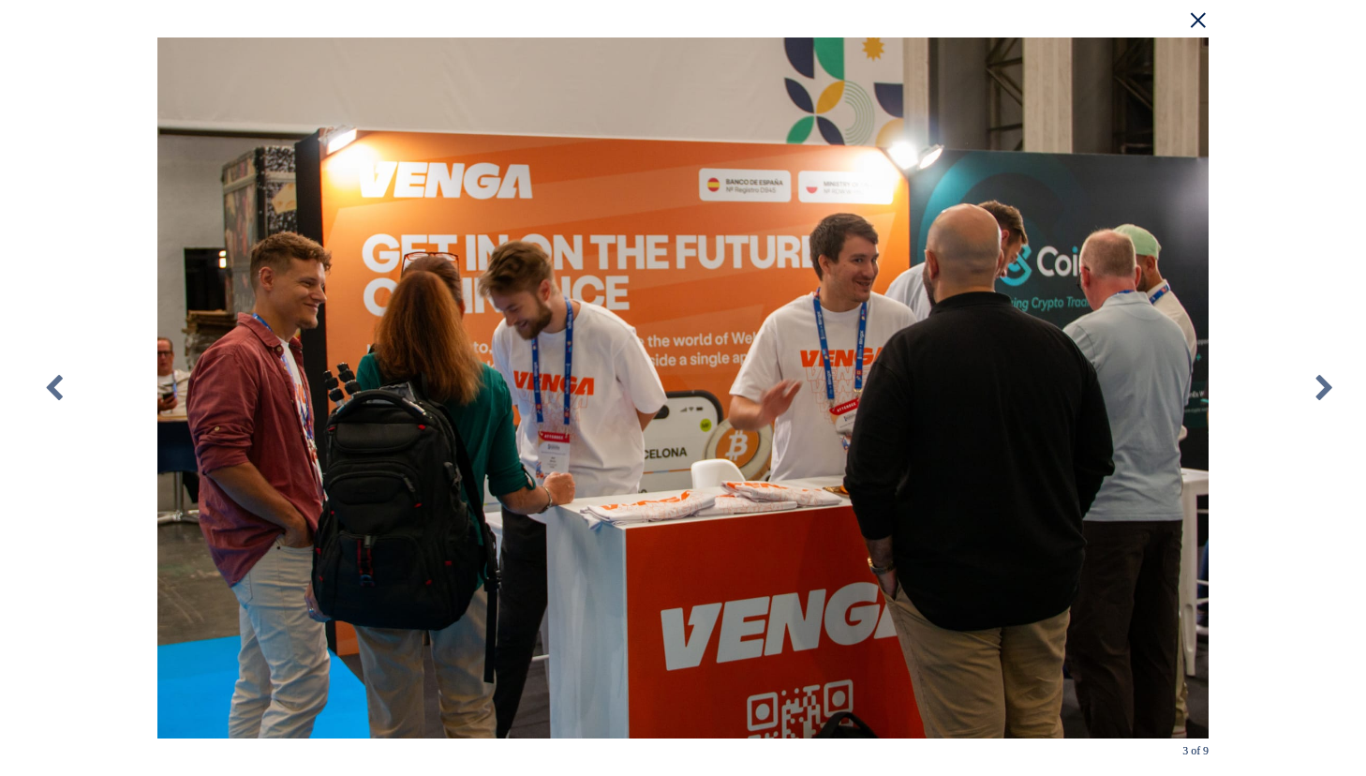
click at [1277, 142] on div "× 3 of 9 Loading..." at bounding box center [683, 388] width 1366 height 776
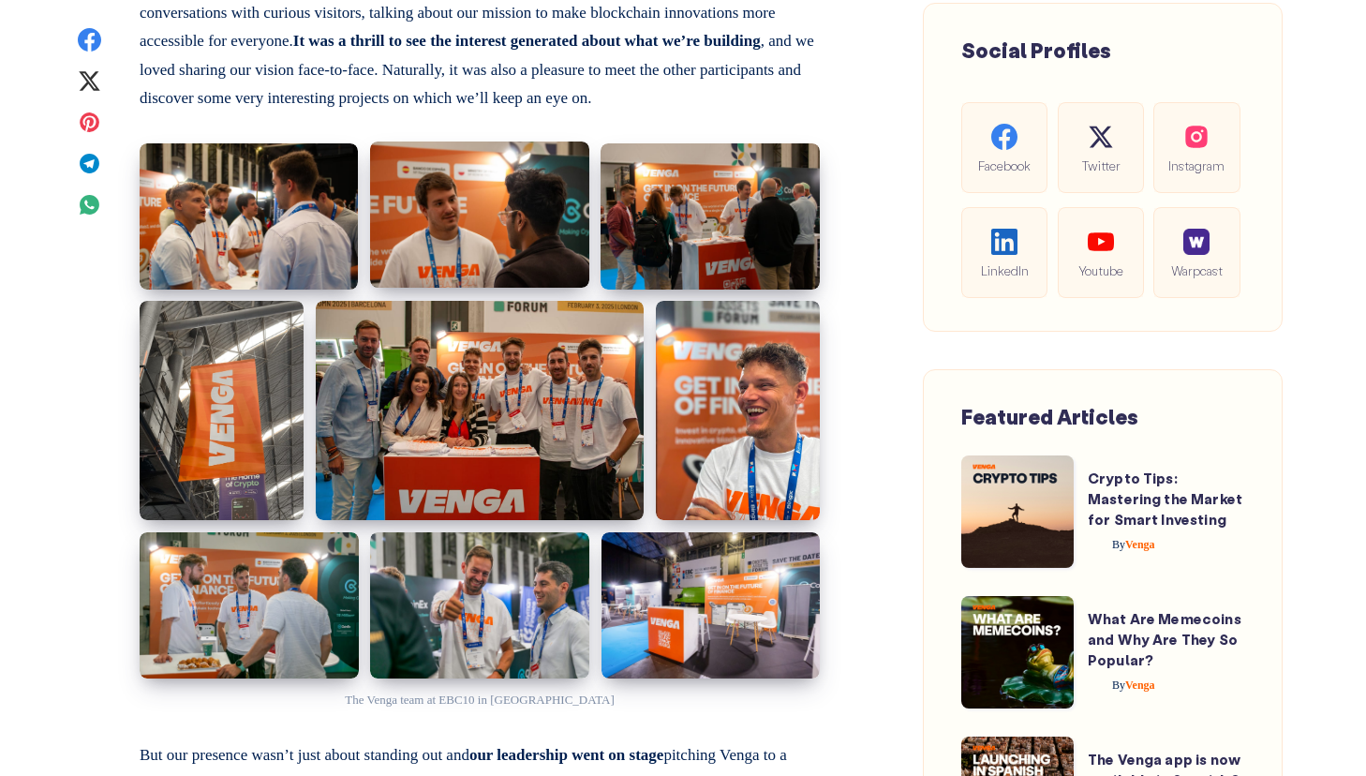
click at [497, 231] on img at bounding box center [479, 215] width 219 height 146
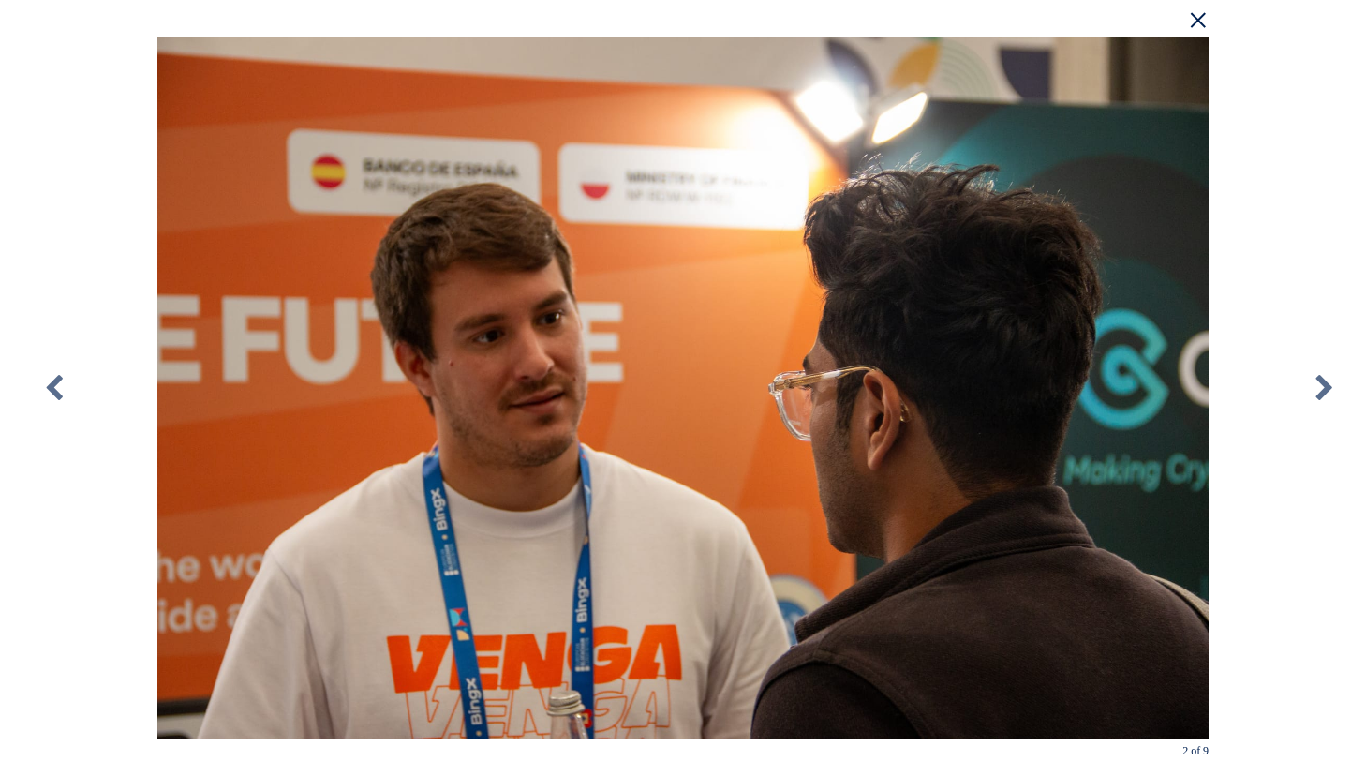
click at [1274, 168] on div "× 2 of 9 Loading..." at bounding box center [683, 388] width 1366 height 776
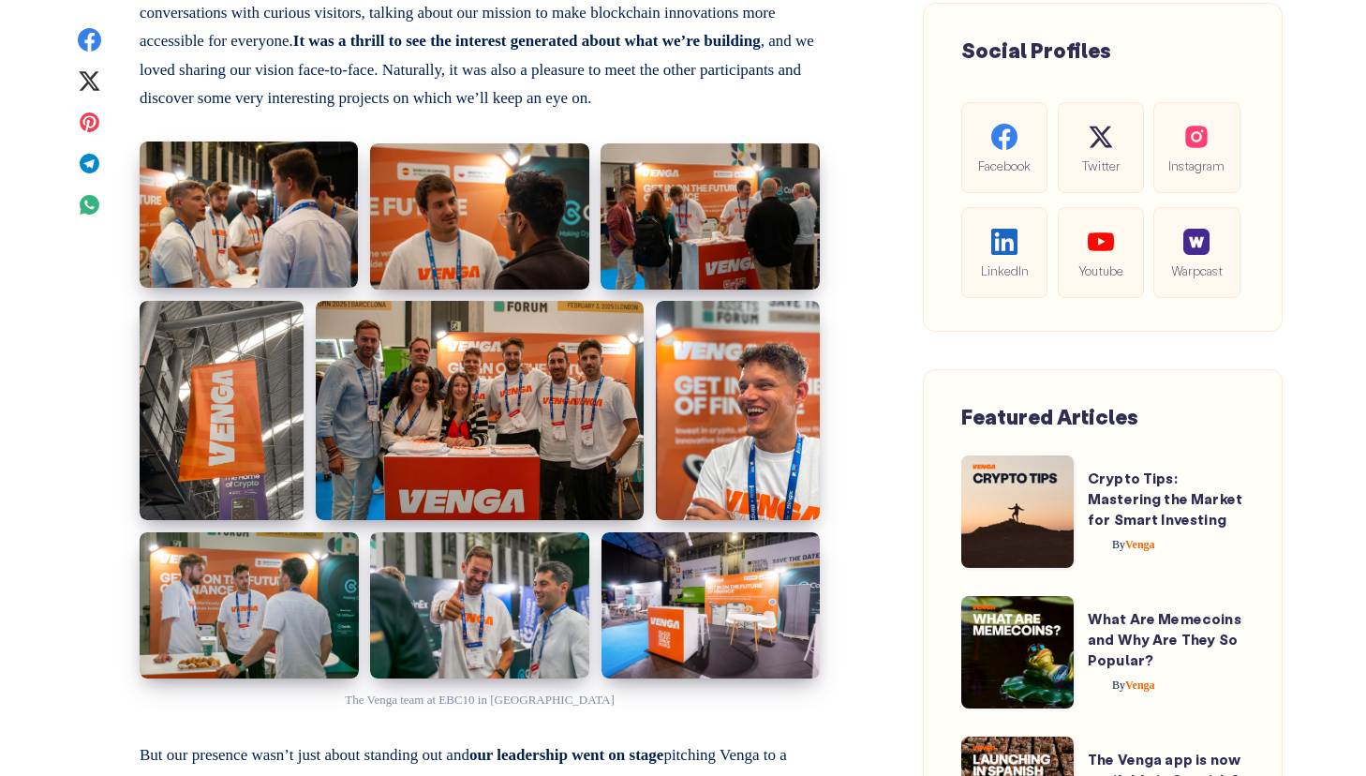
click at [297, 206] on img at bounding box center [249, 215] width 218 height 146
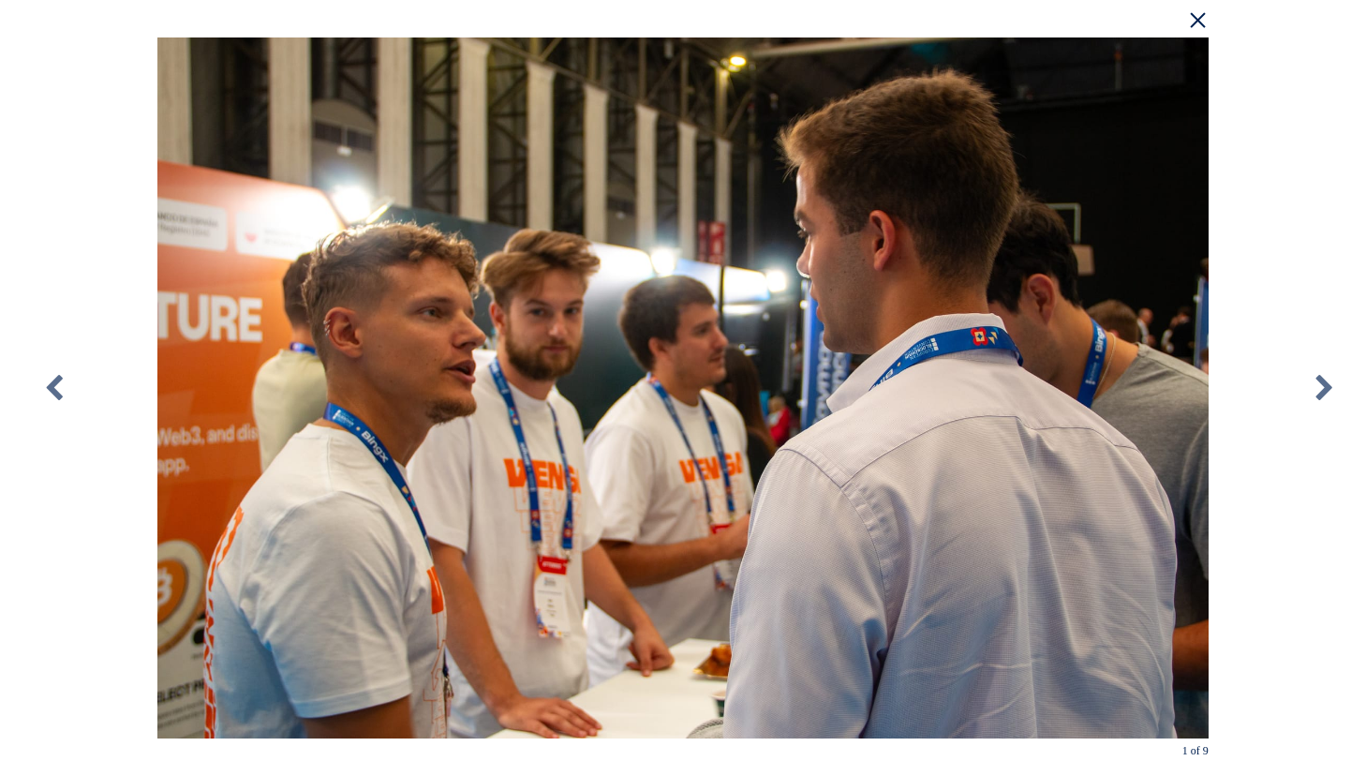
click at [1294, 153] on div "× 1 of 9 Loading..." at bounding box center [683, 388] width 1366 height 776
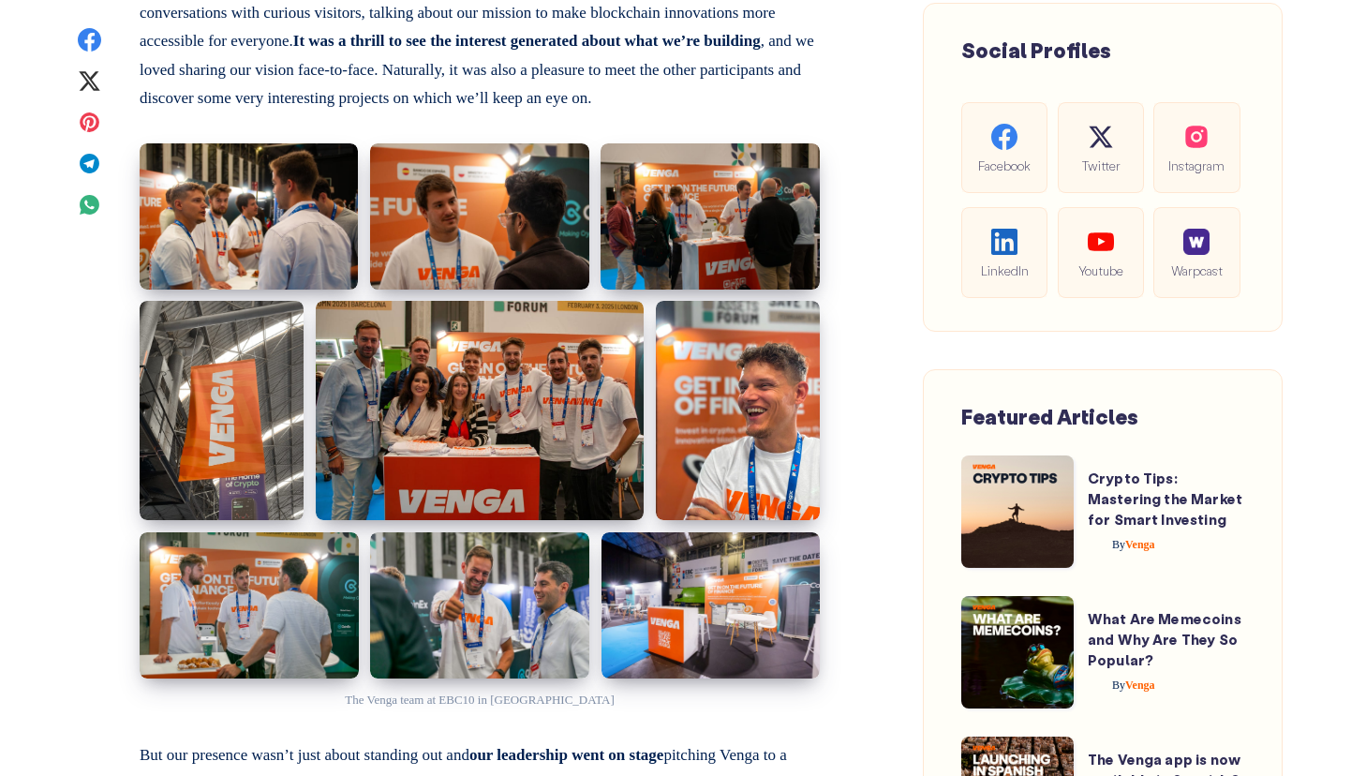
scroll to position [1282, 0]
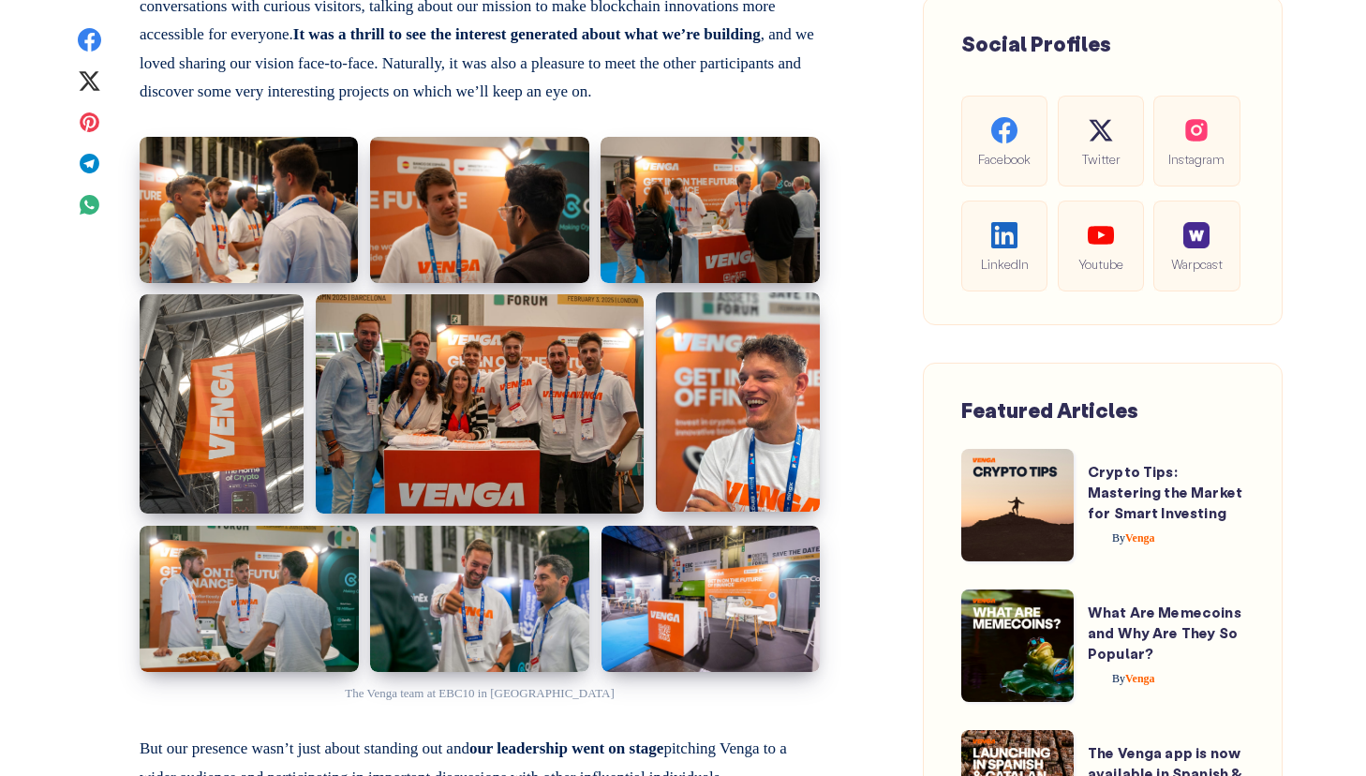
click at [767, 391] on img at bounding box center [738, 401] width 164 height 218
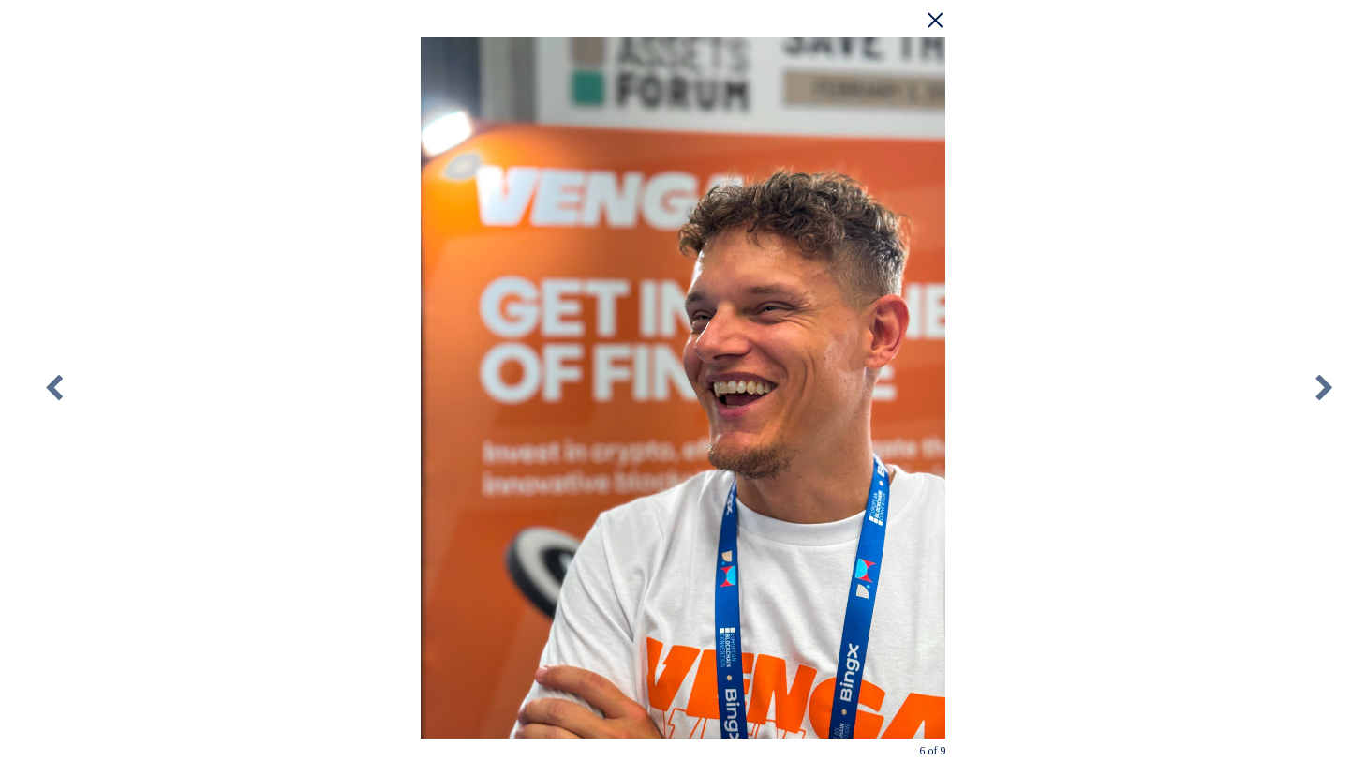
click at [1095, 163] on div "× 6 of 9 Loading..." at bounding box center [683, 388] width 1366 height 776
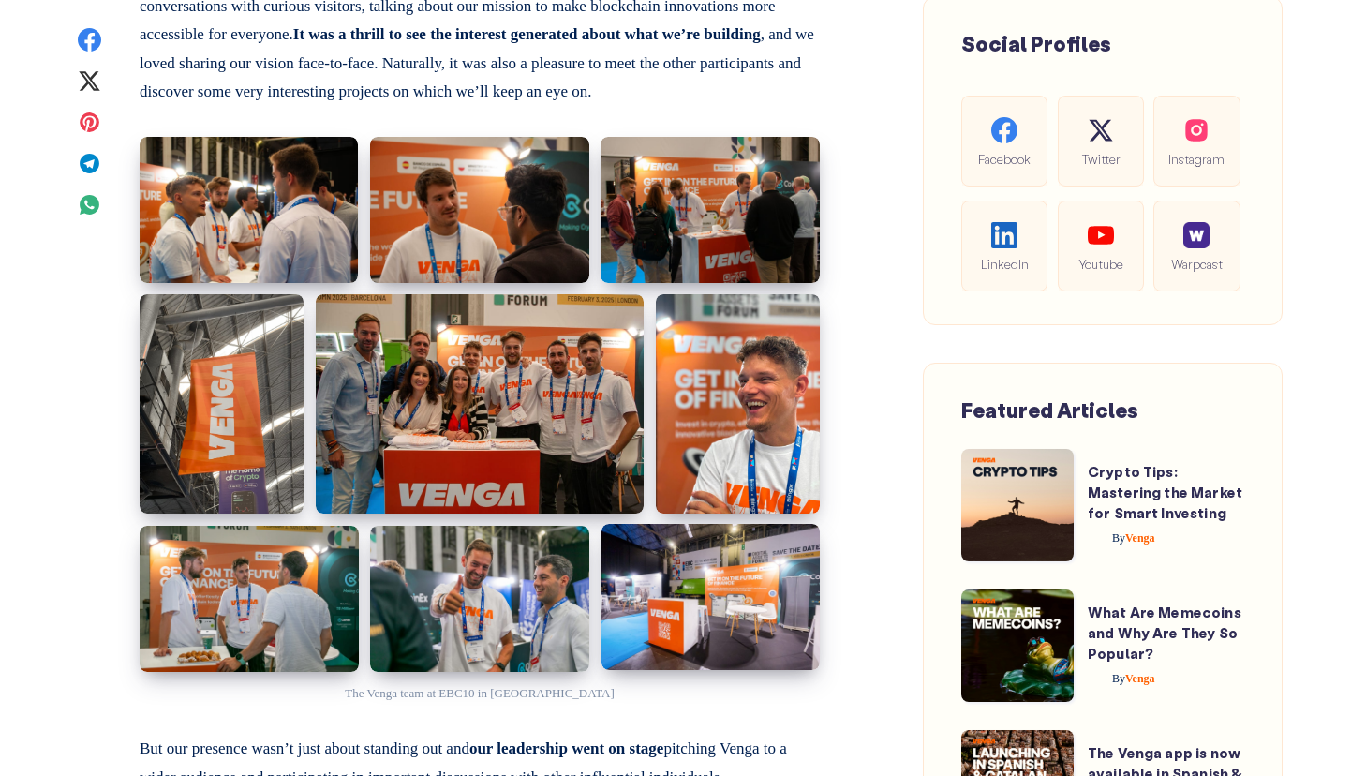
click at [668, 567] on img at bounding box center [711, 597] width 218 height 146
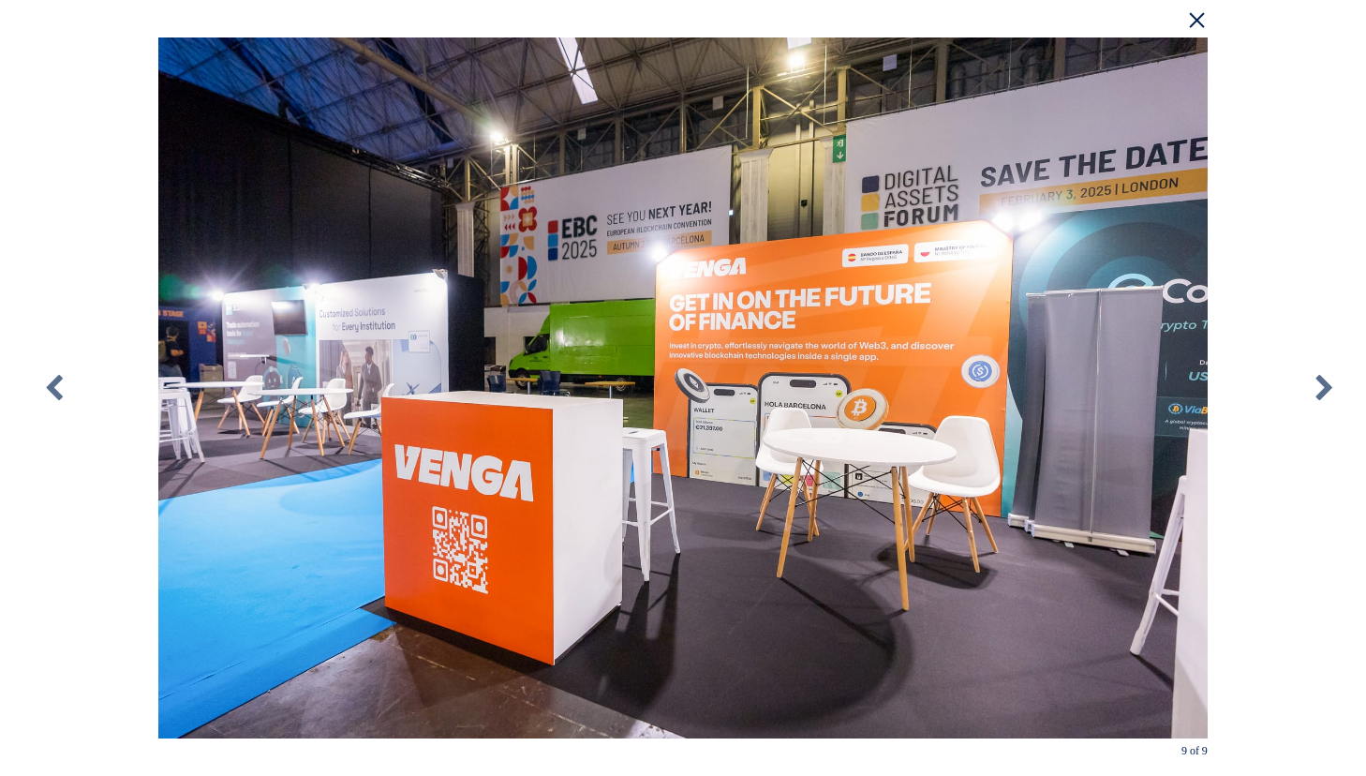
click at [1259, 171] on div "× 9 of 9 Loading..." at bounding box center [683, 388] width 1366 height 776
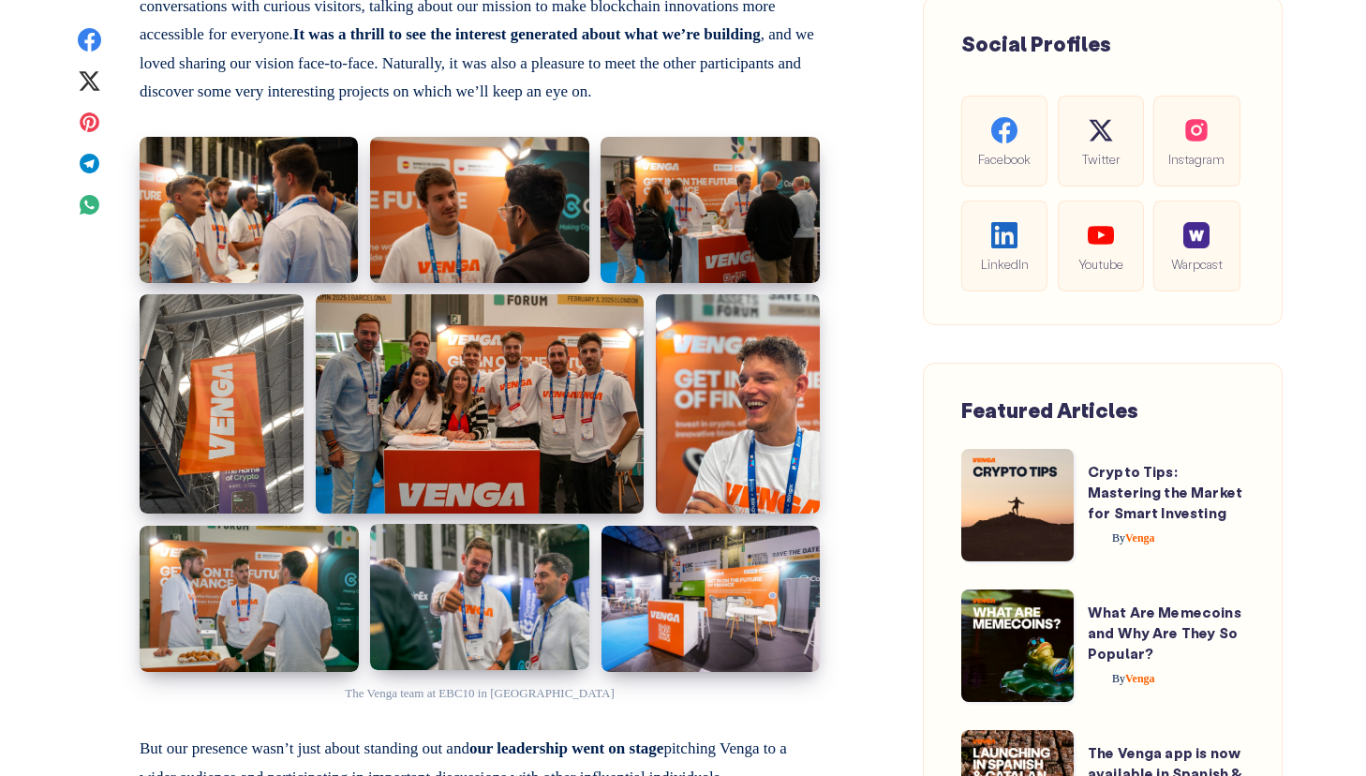
click at [455, 594] on img at bounding box center [479, 597] width 219 height 146
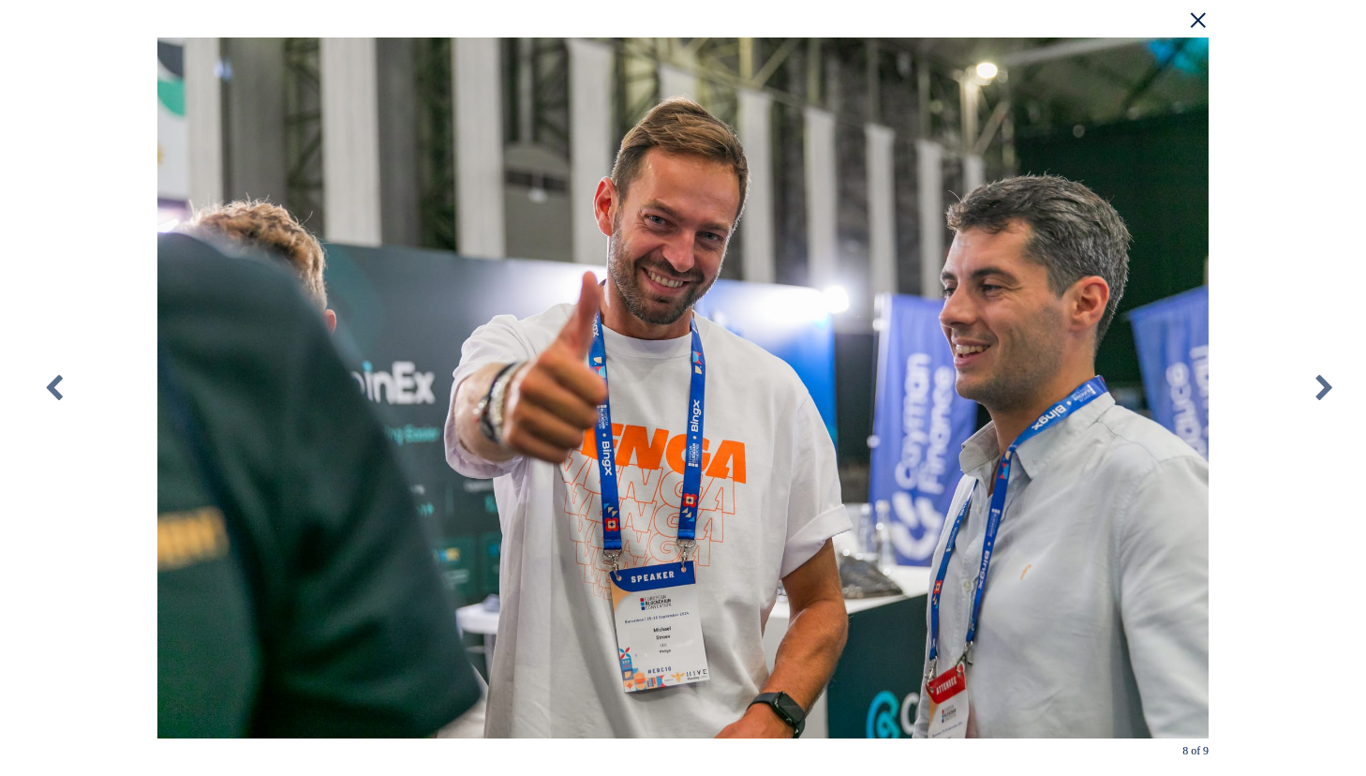
click at [1306, 140] on div "× 8 of 9 Loading..." at bounding box center [683, 388] width 1366 height 776
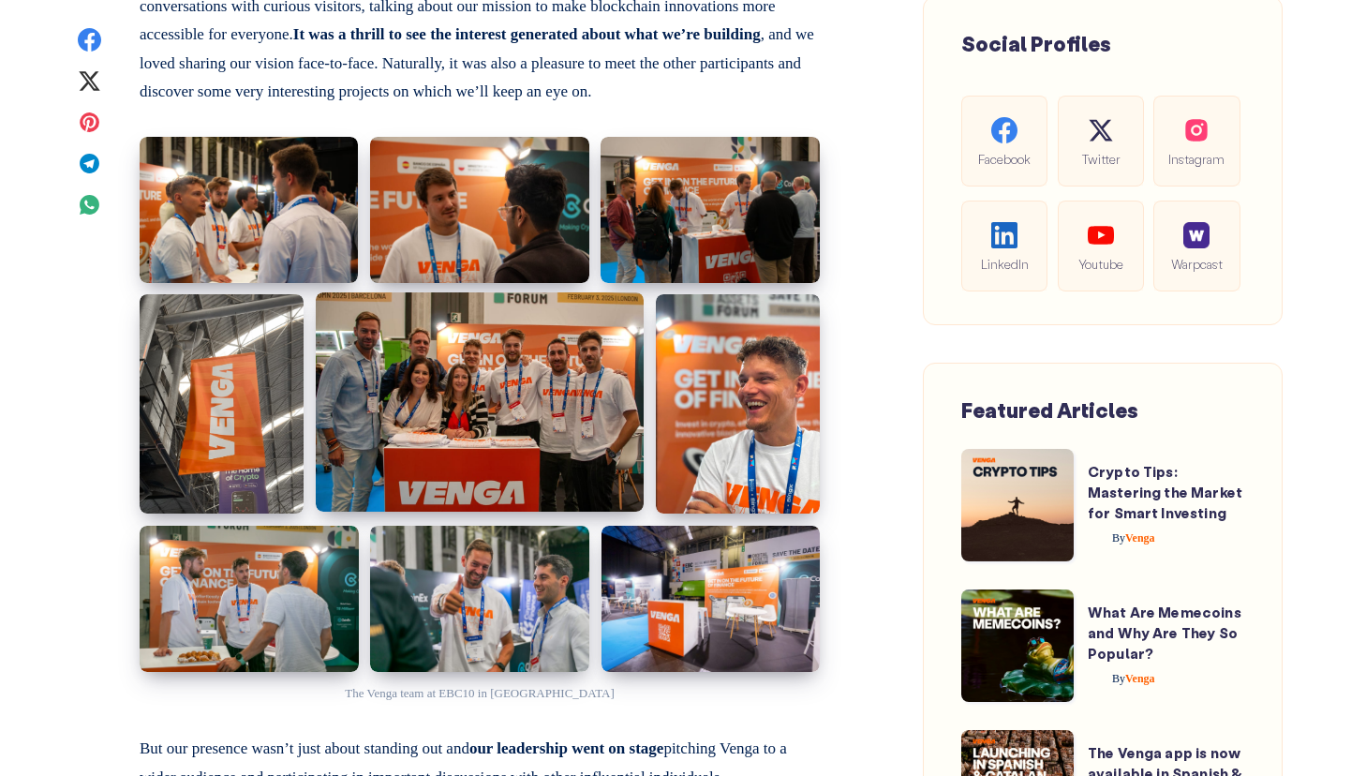
click at [541, 389] on img at bounding box center [480, 401] width 328 height 219
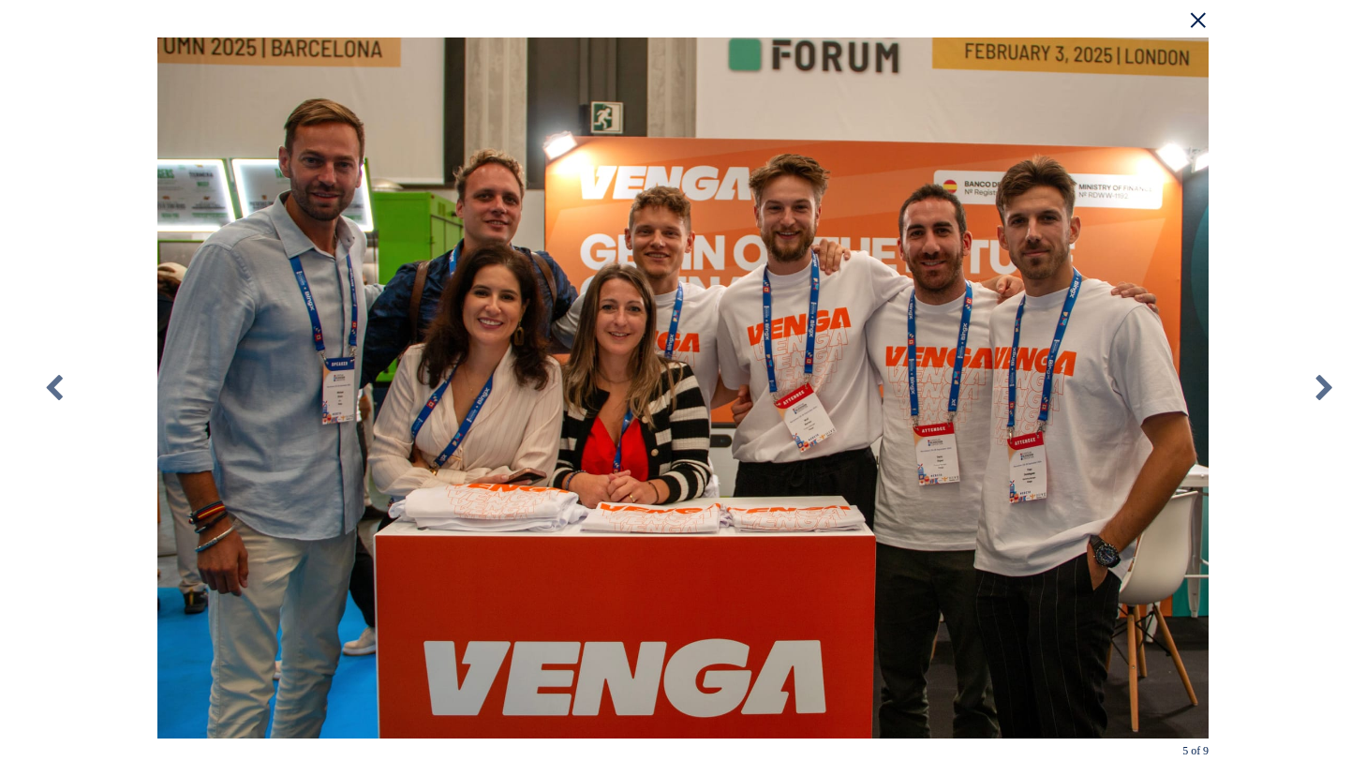
click at [1286, 132] on div "× 5 of 9 Loading..." at bounding box center [683, 388] width 1366 height 776
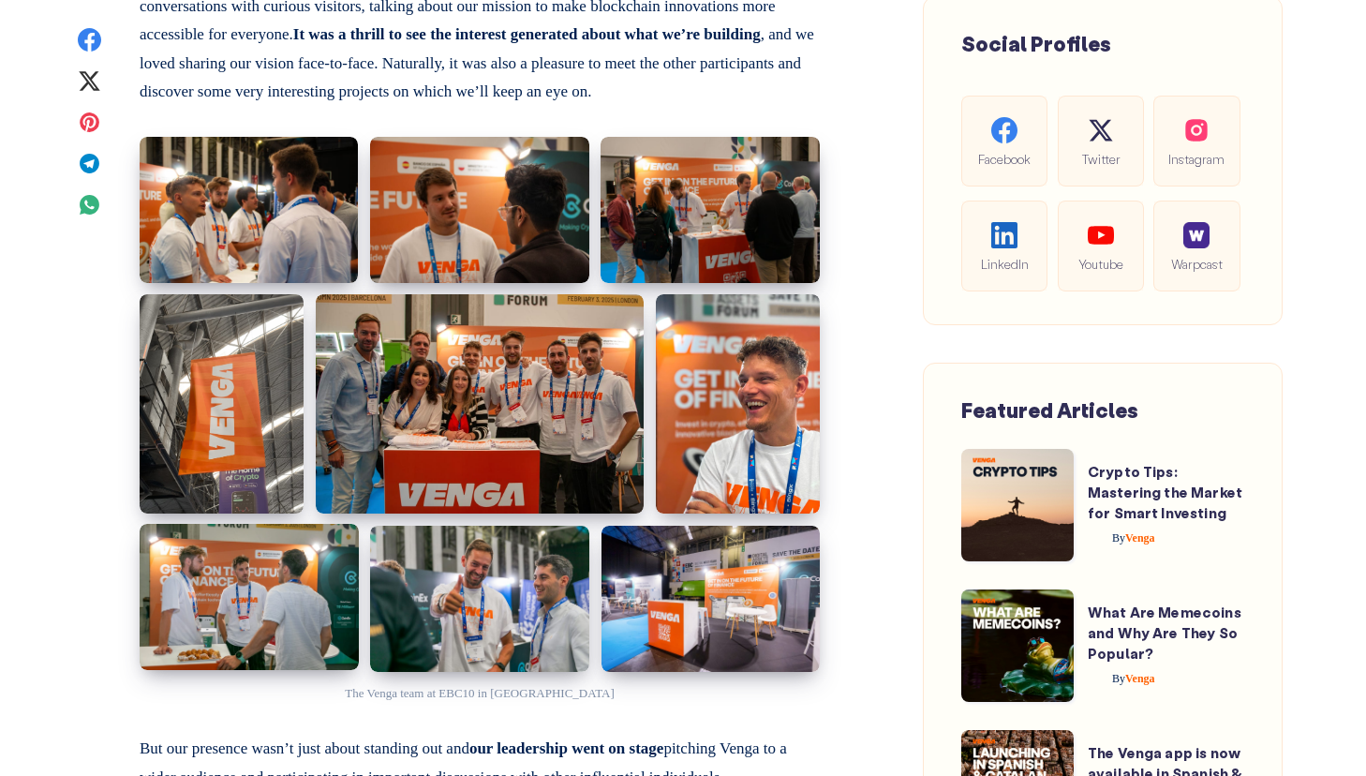
click at [203, 587] on img at bounding box center [249, 597] width 219 height 146
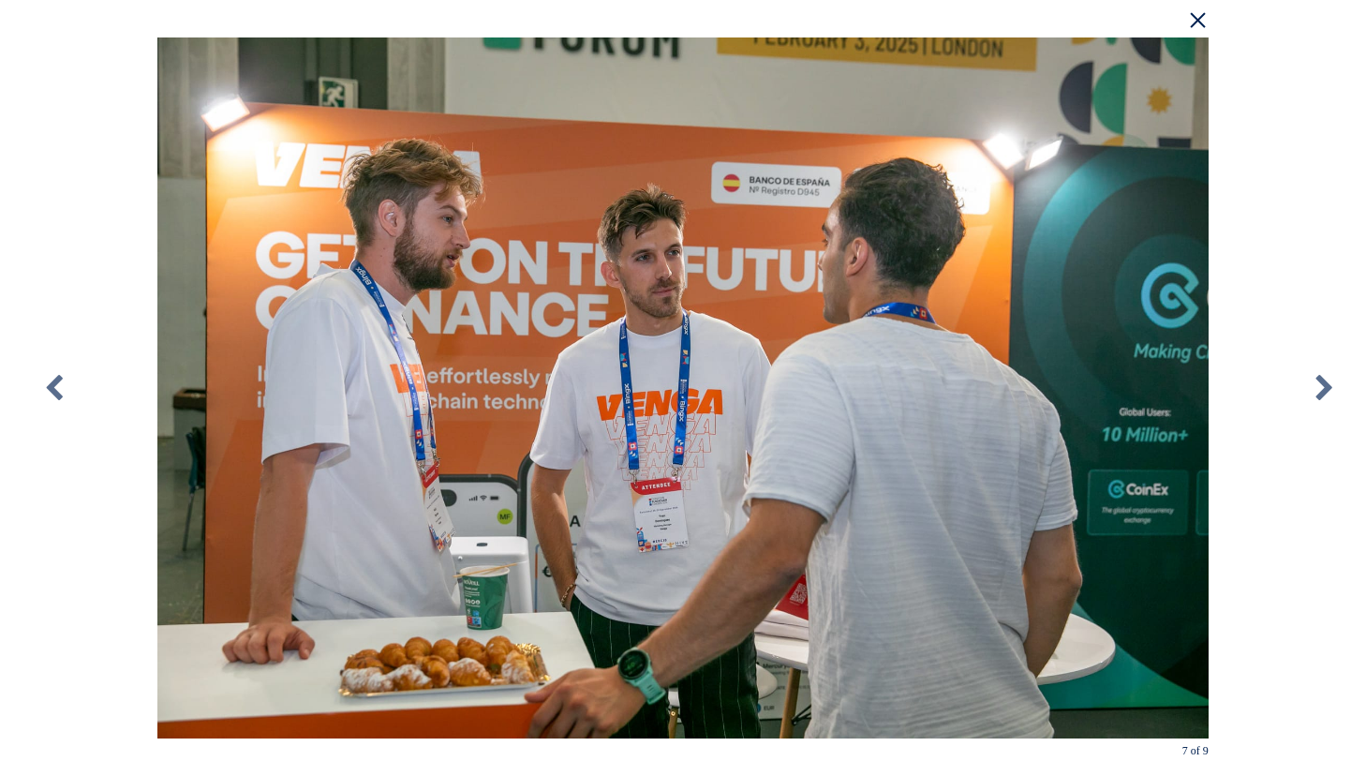
click at [1324, 101] on div "× 7 of 9 Loading..." at bounding box center [683, 388] width 1366 height 776
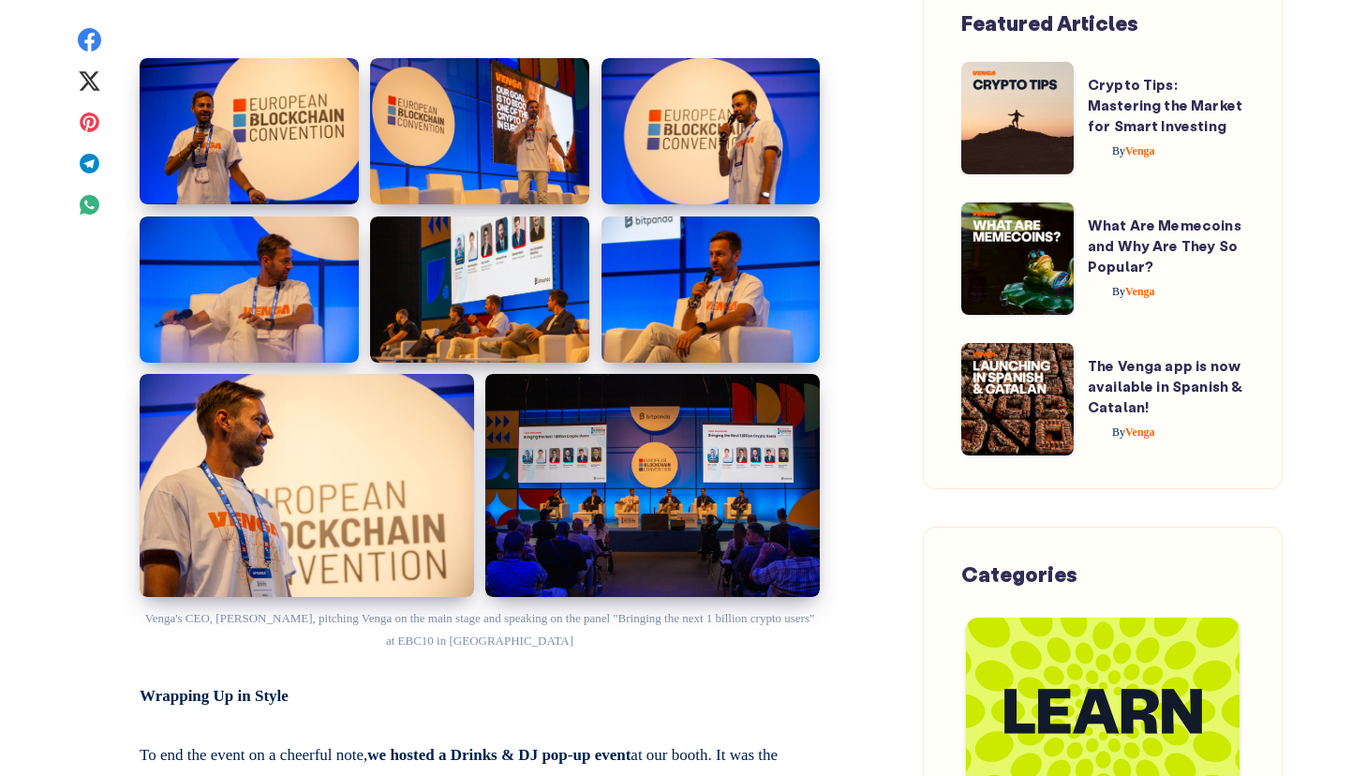
scroll to position [3262, 0]
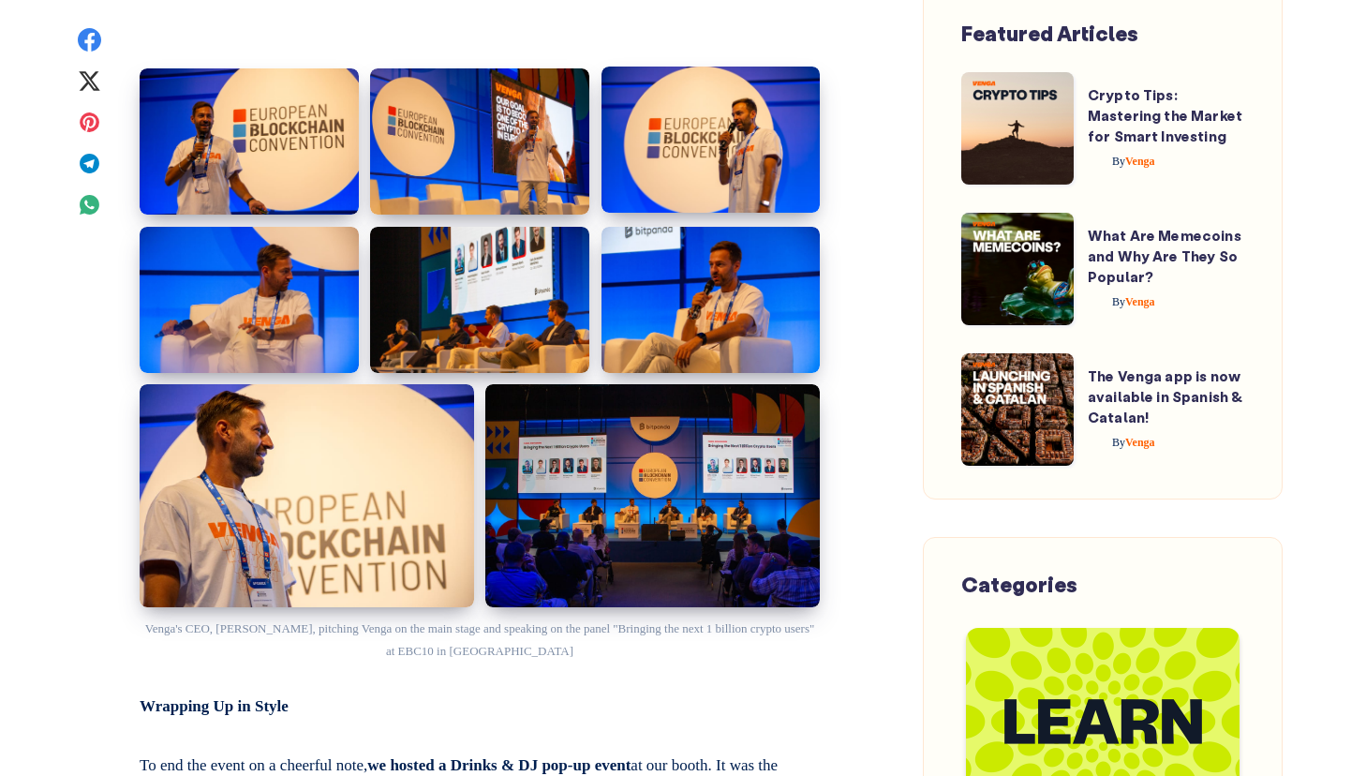
click at [748, 166] on img at bounding box center [711, 140] width 219 height 146
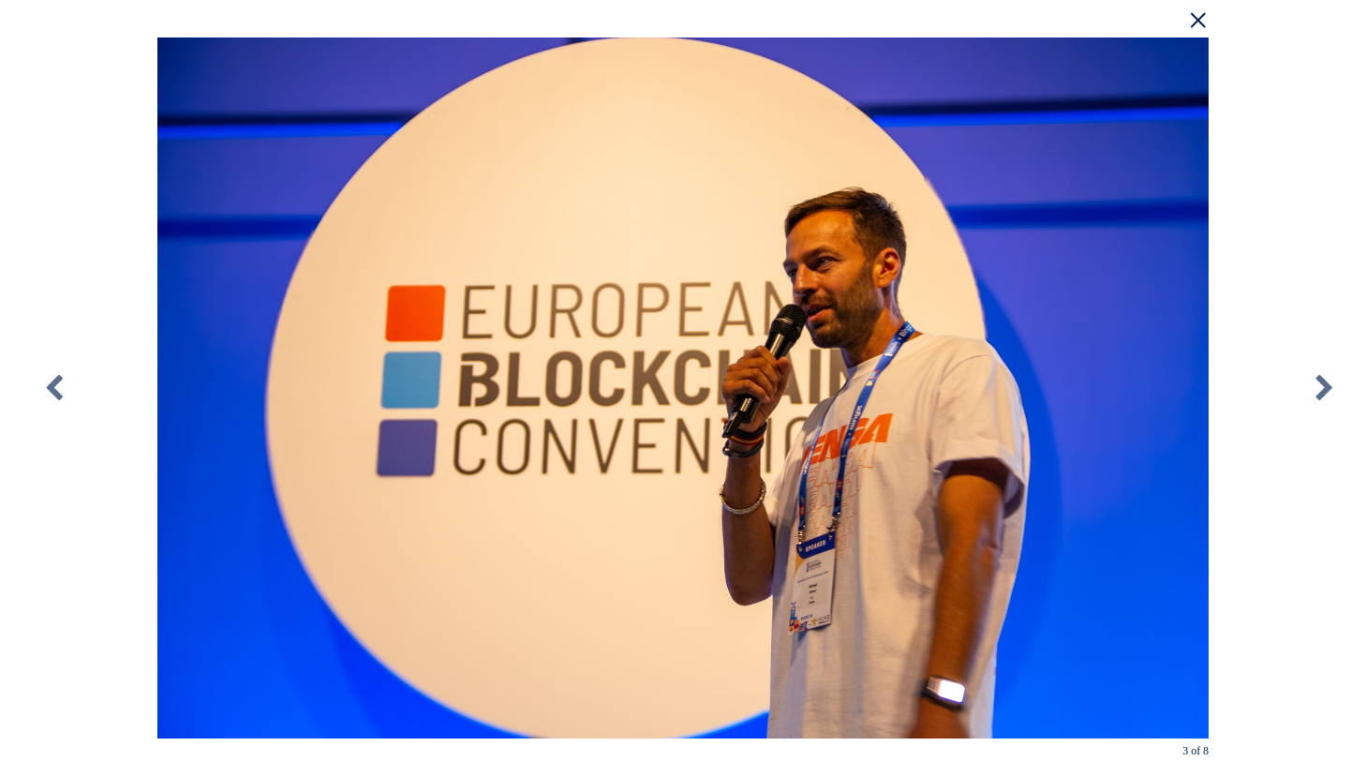
click at [1317, 138] on div "× 3 of 8 Loading..." at bounding box center [683, 388] width 1366 height 776
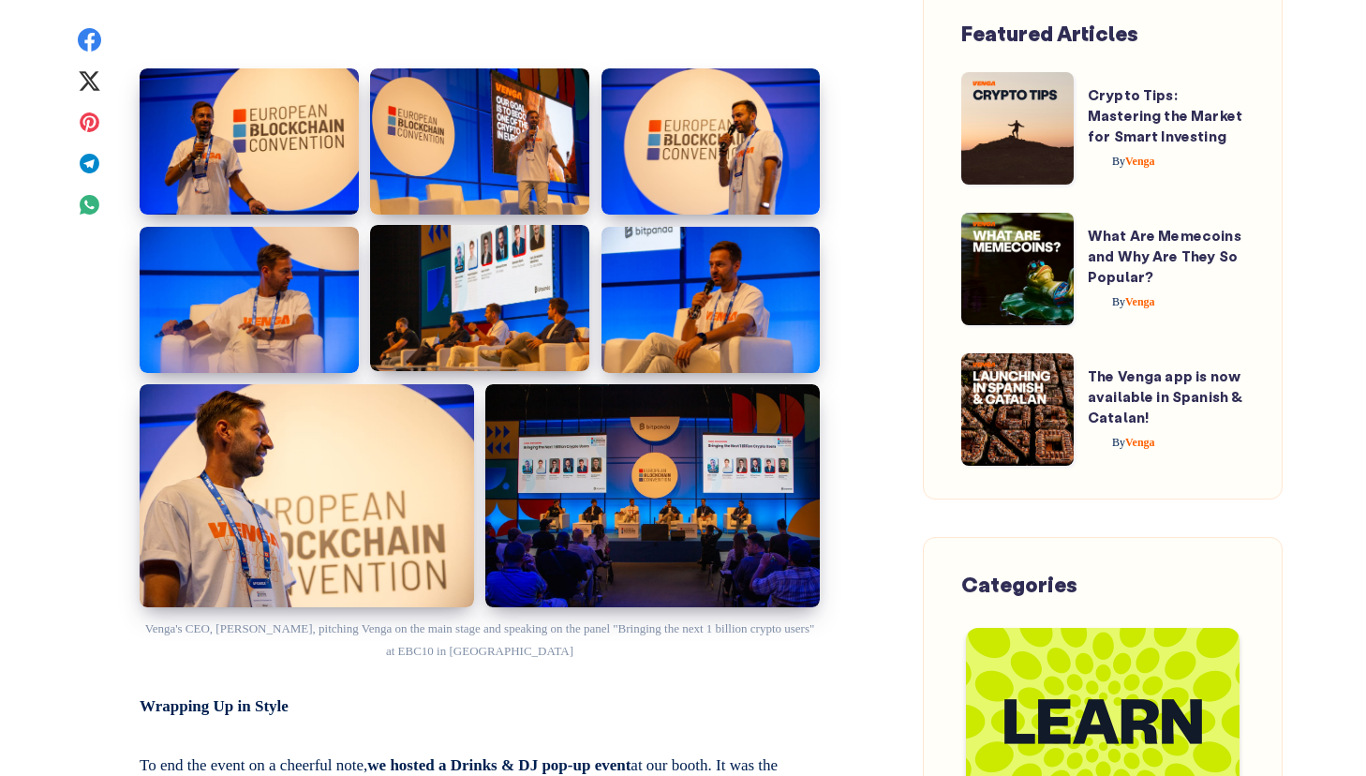
scroll to position [3254, 0]
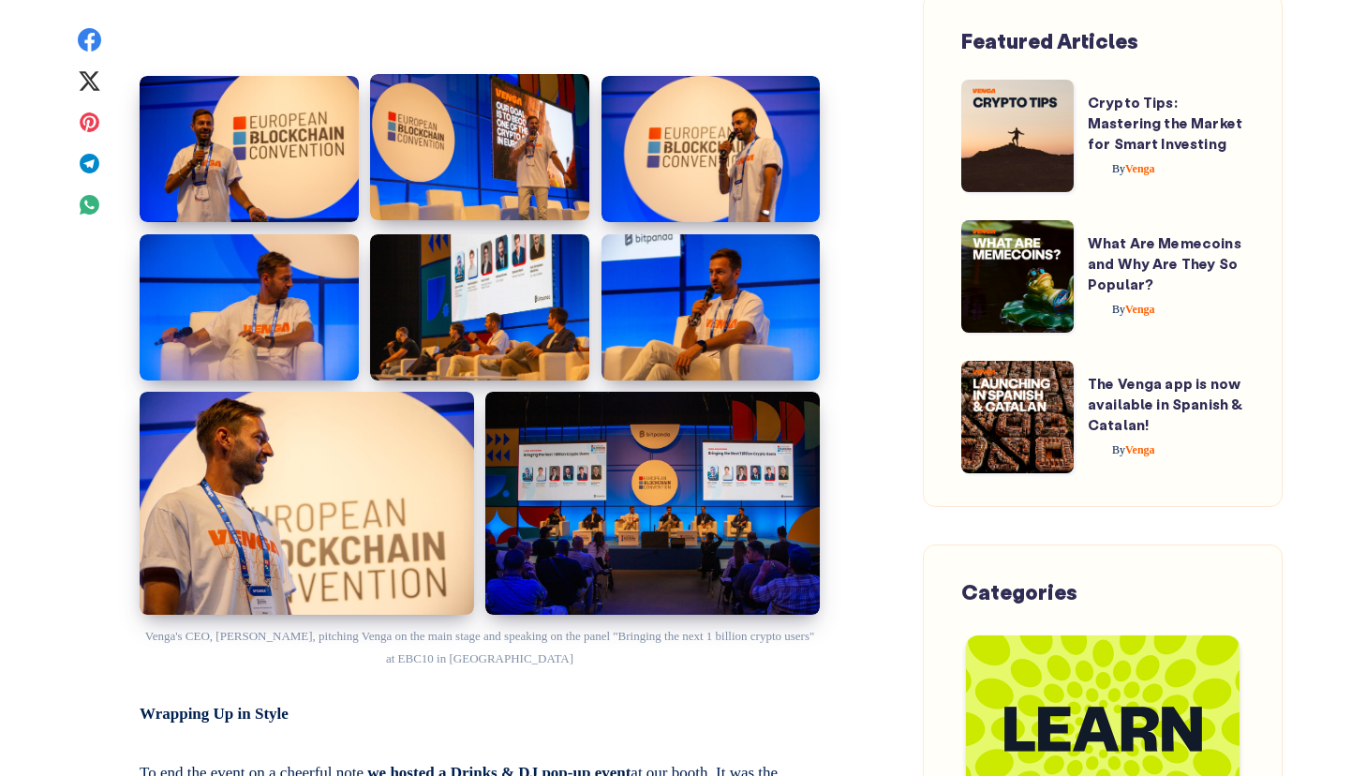
click at [490, 170] on img at bounding box center [479, 147] width 219 height 146
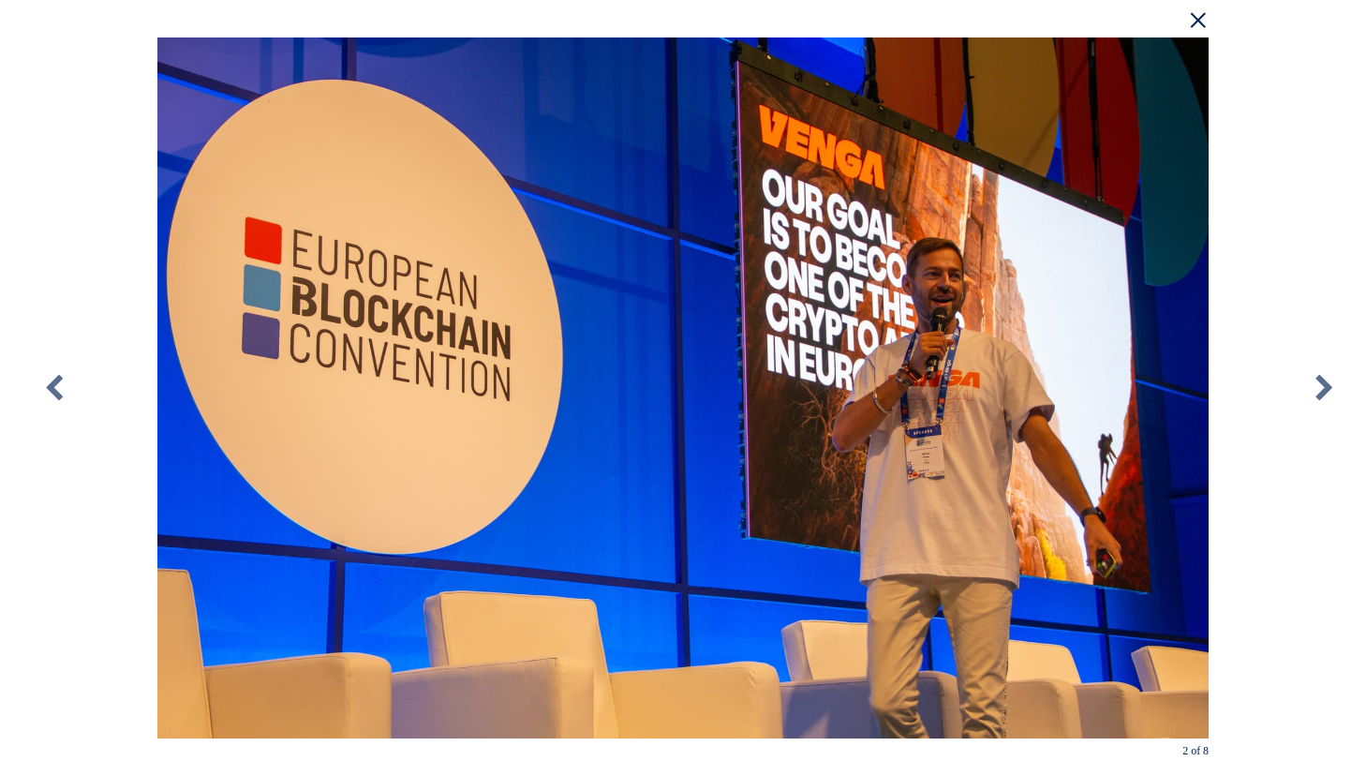
click at [1284, 112] on div "× 2 of 8 Loading..." at bounding box center [683, 388] width 1366 height 776
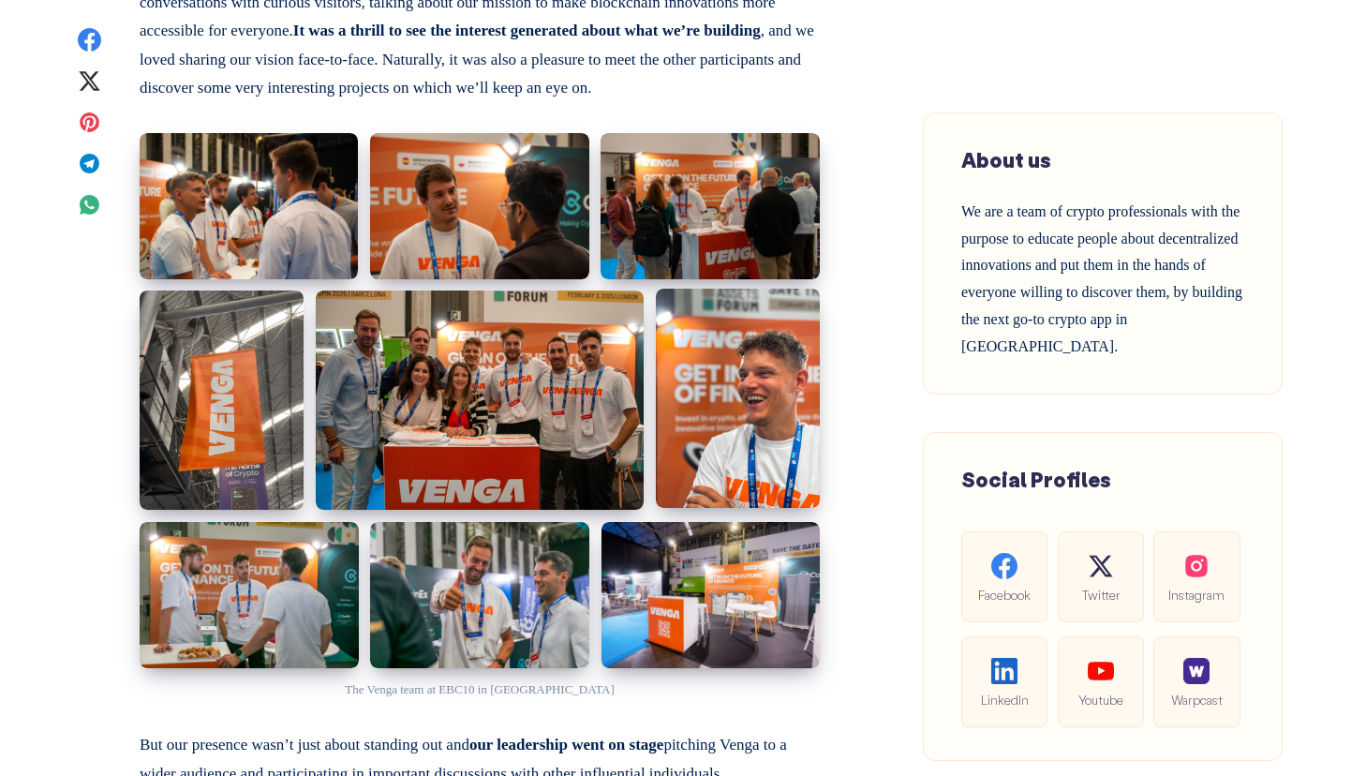
scroll to position [1281, 0]
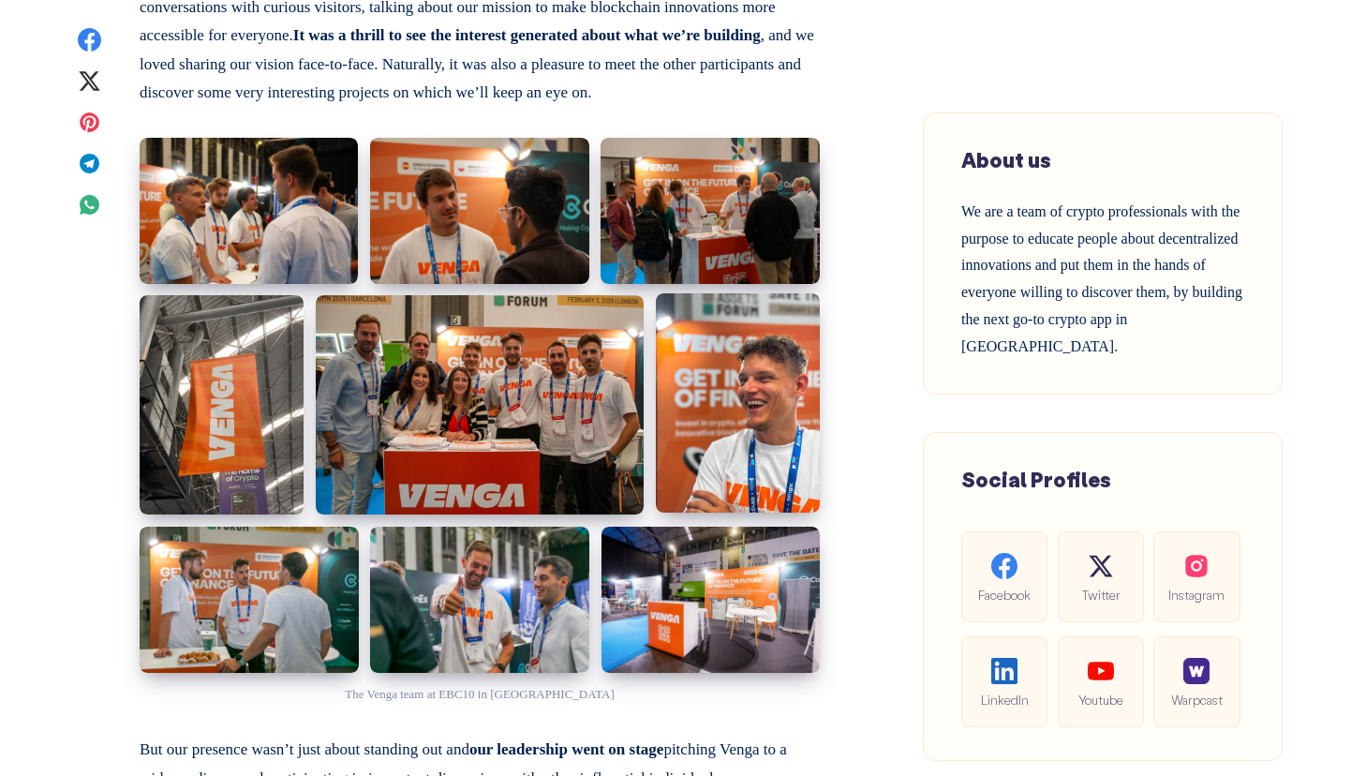
click at [747, 361] on img at bounding box center [738, 402] width 164 height 218
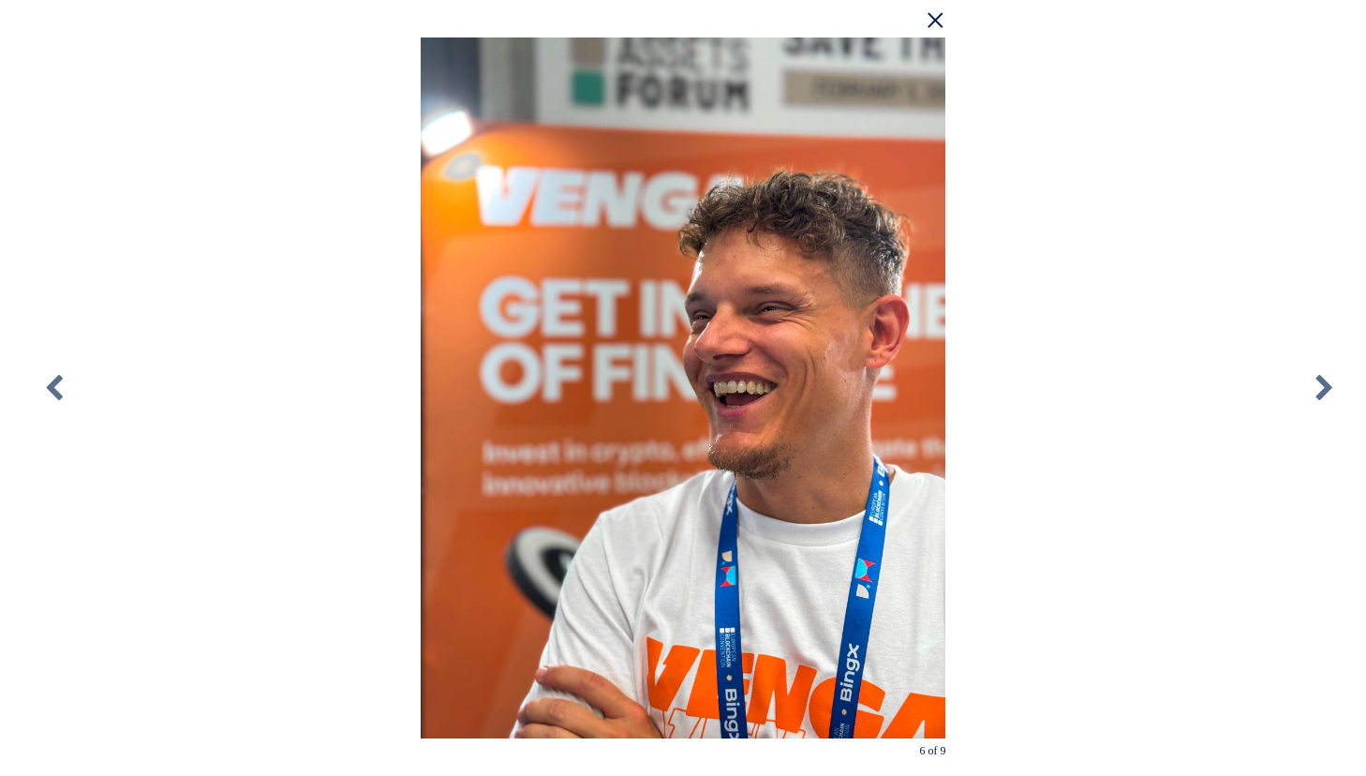
click at [1128, 114] on div "× 6 of 9 Loading..." at bounding box center [683, 388] width 1366 height 776
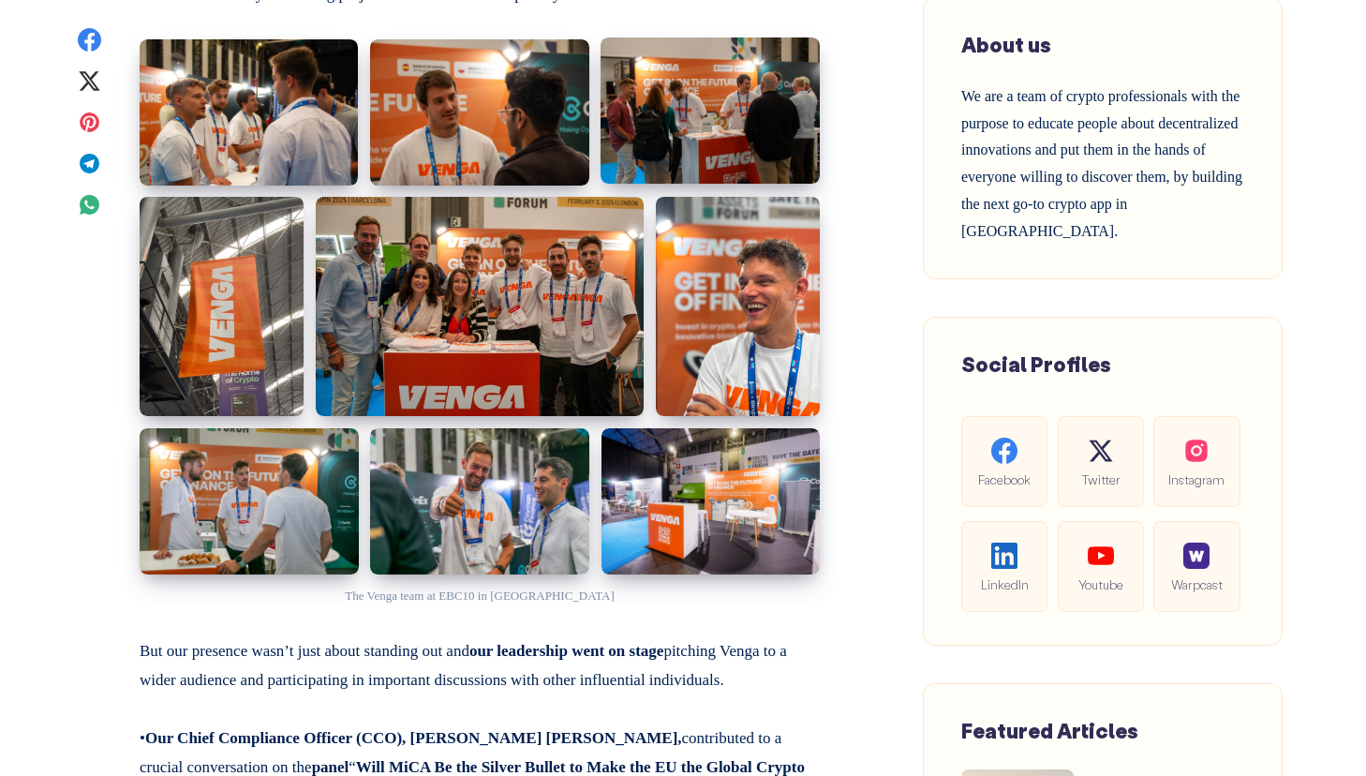
scroll to position [1374, 0]
